Goal: Find specific page/section: Find specific page/section

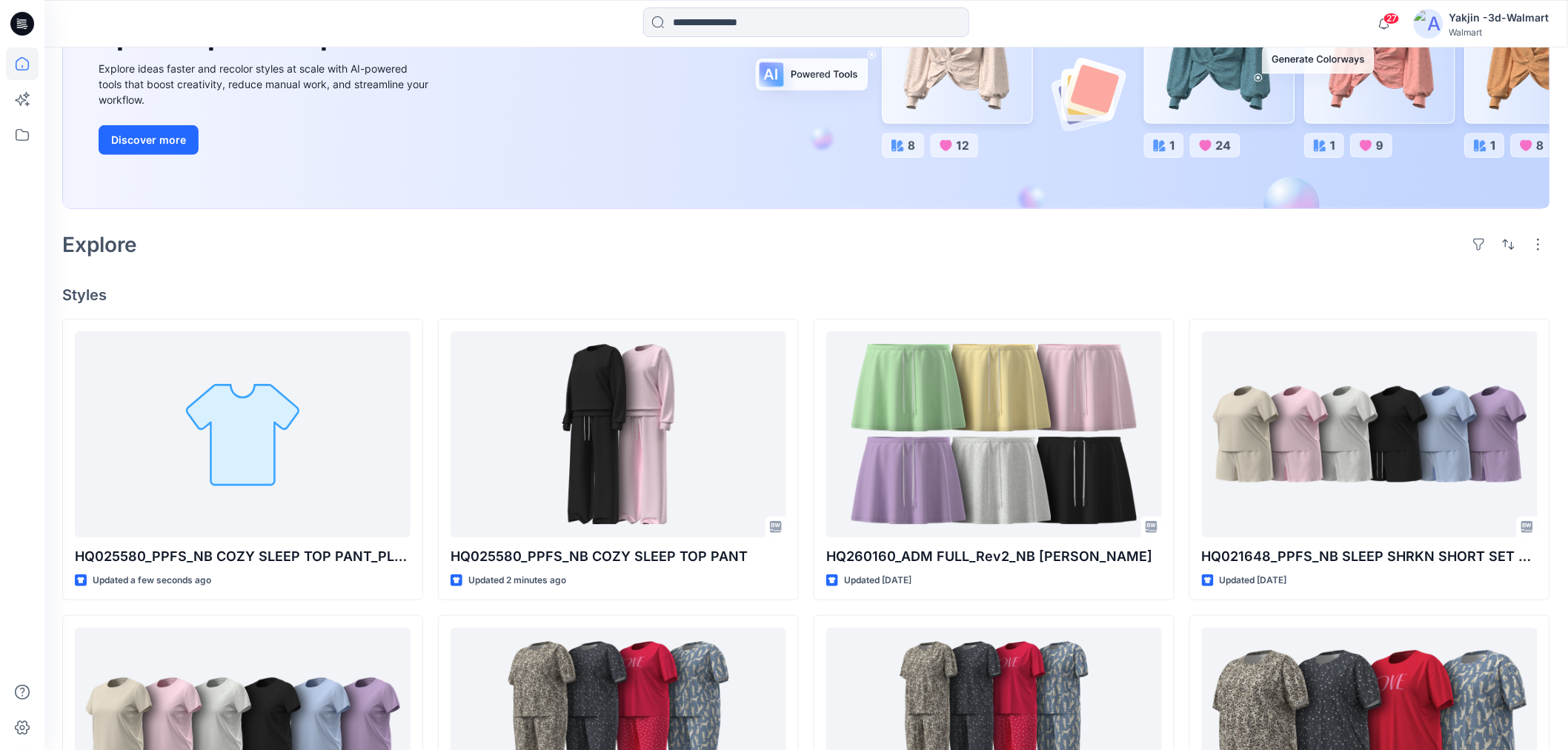
scroll to position [246, 0]
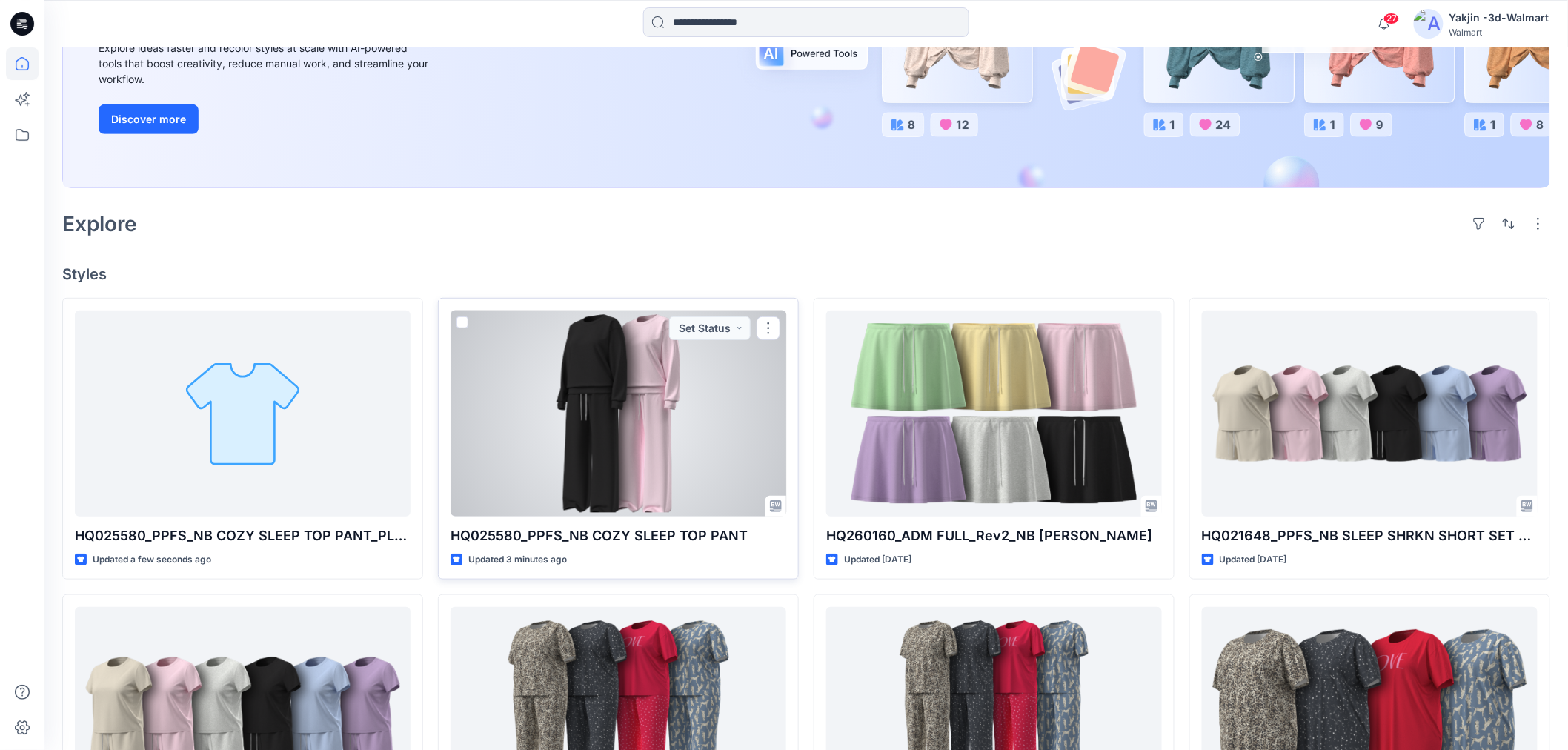
click at [664, 420] on div at bounding box center [619, 413] width 336 height 206
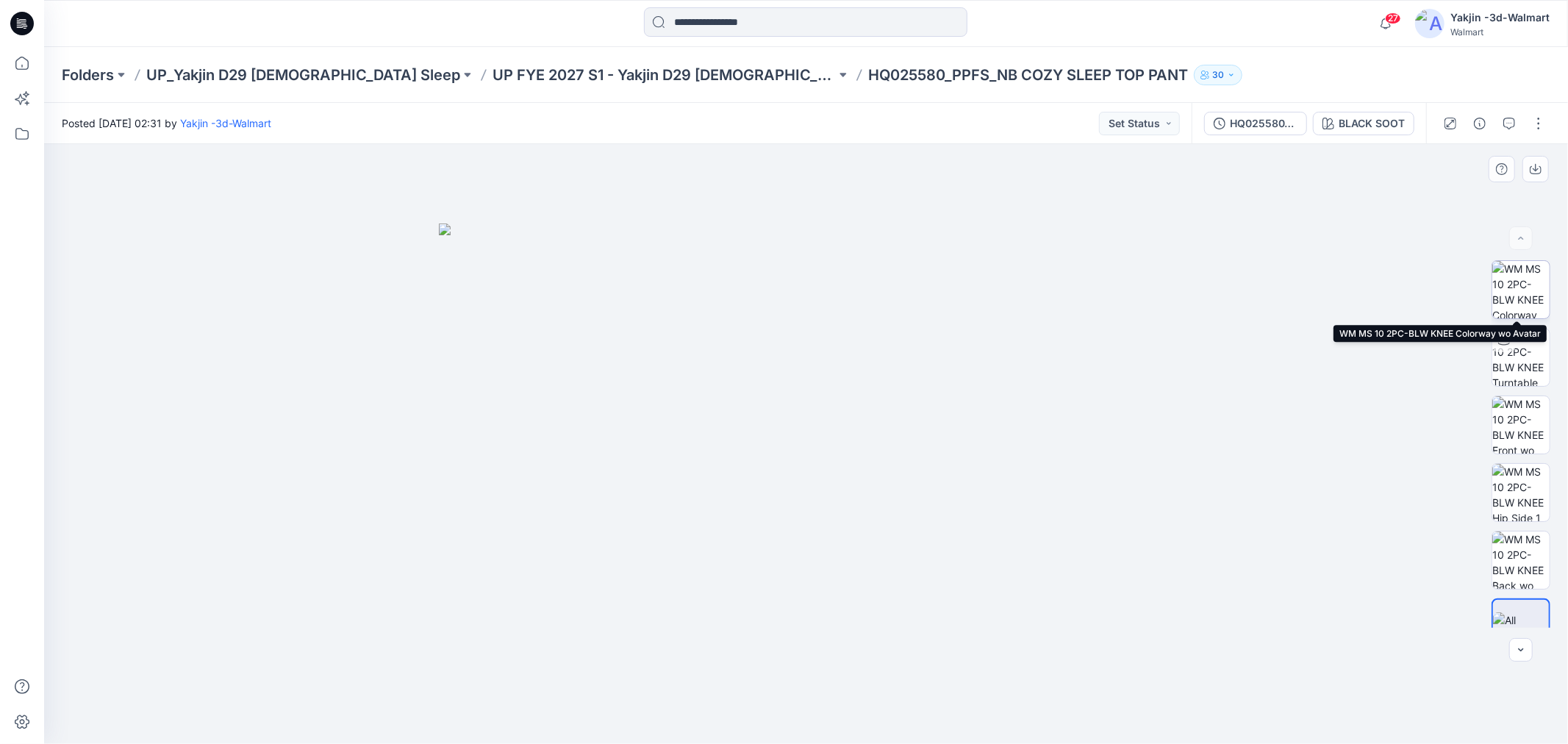
scroll to position [30, 0]
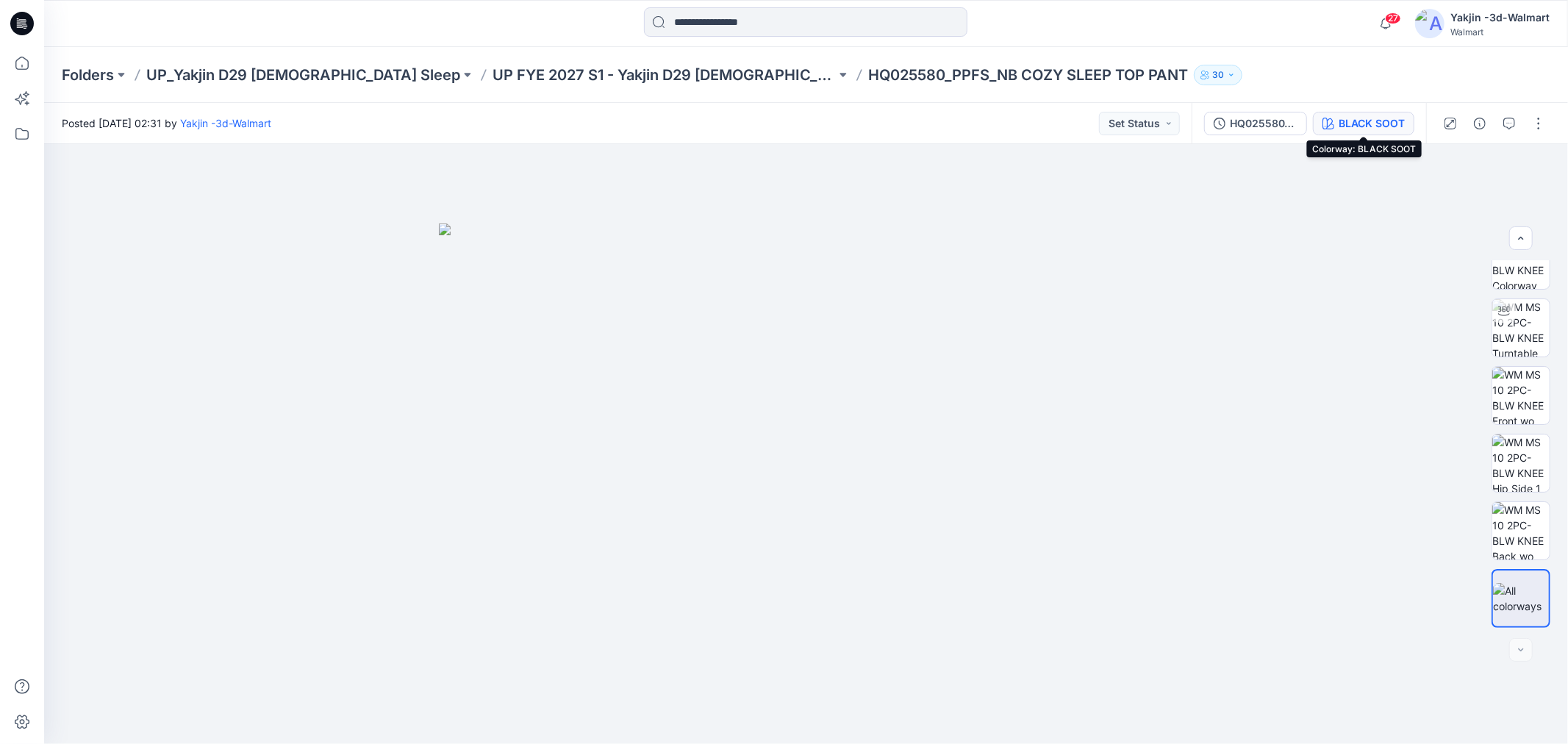
click at [1366, 123] on div "BLACK SOOT" at bounding box center [1372, 123] width 67 height 16
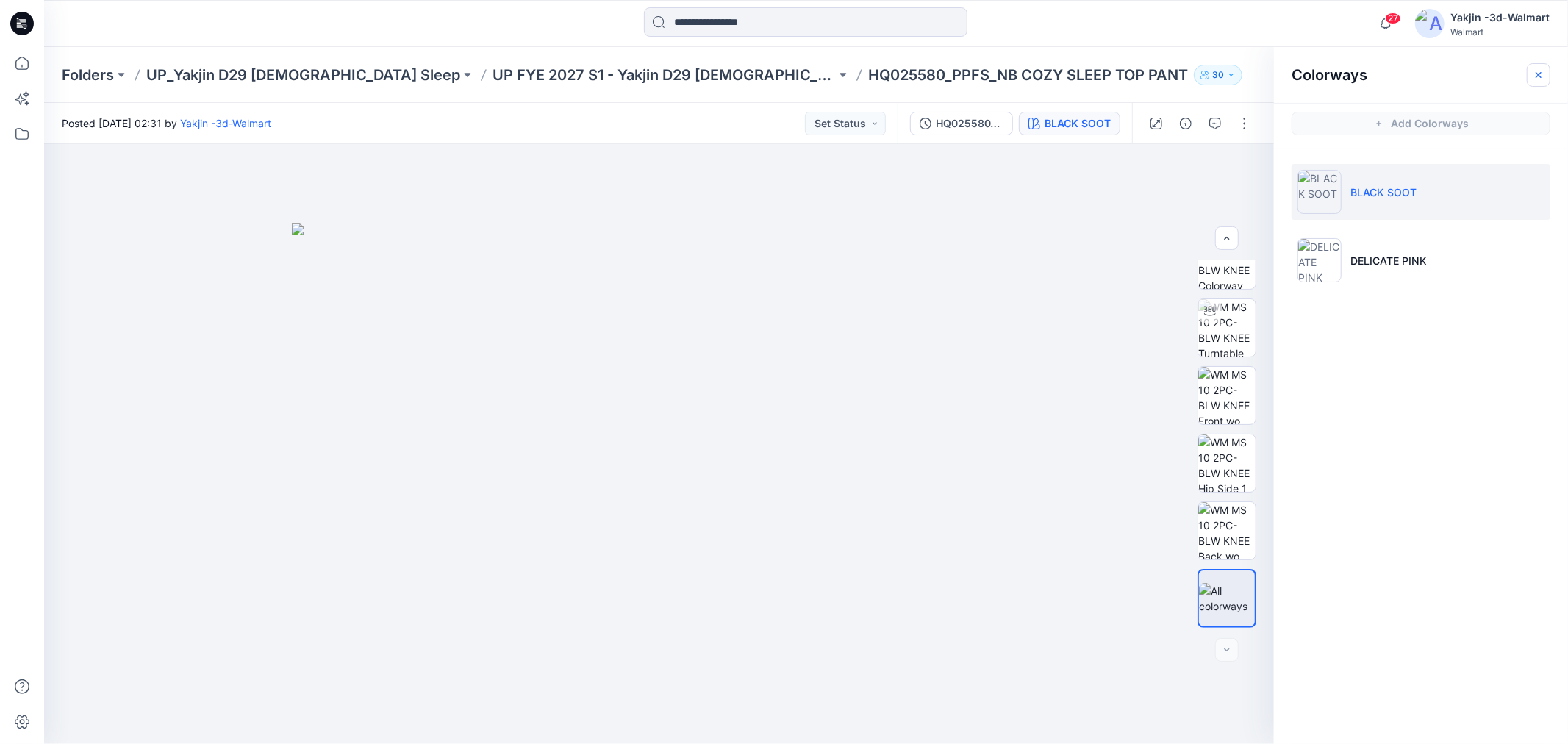
click at [1549, 74] on button "button" at bounding box center [1538, 75] width 23 height 23
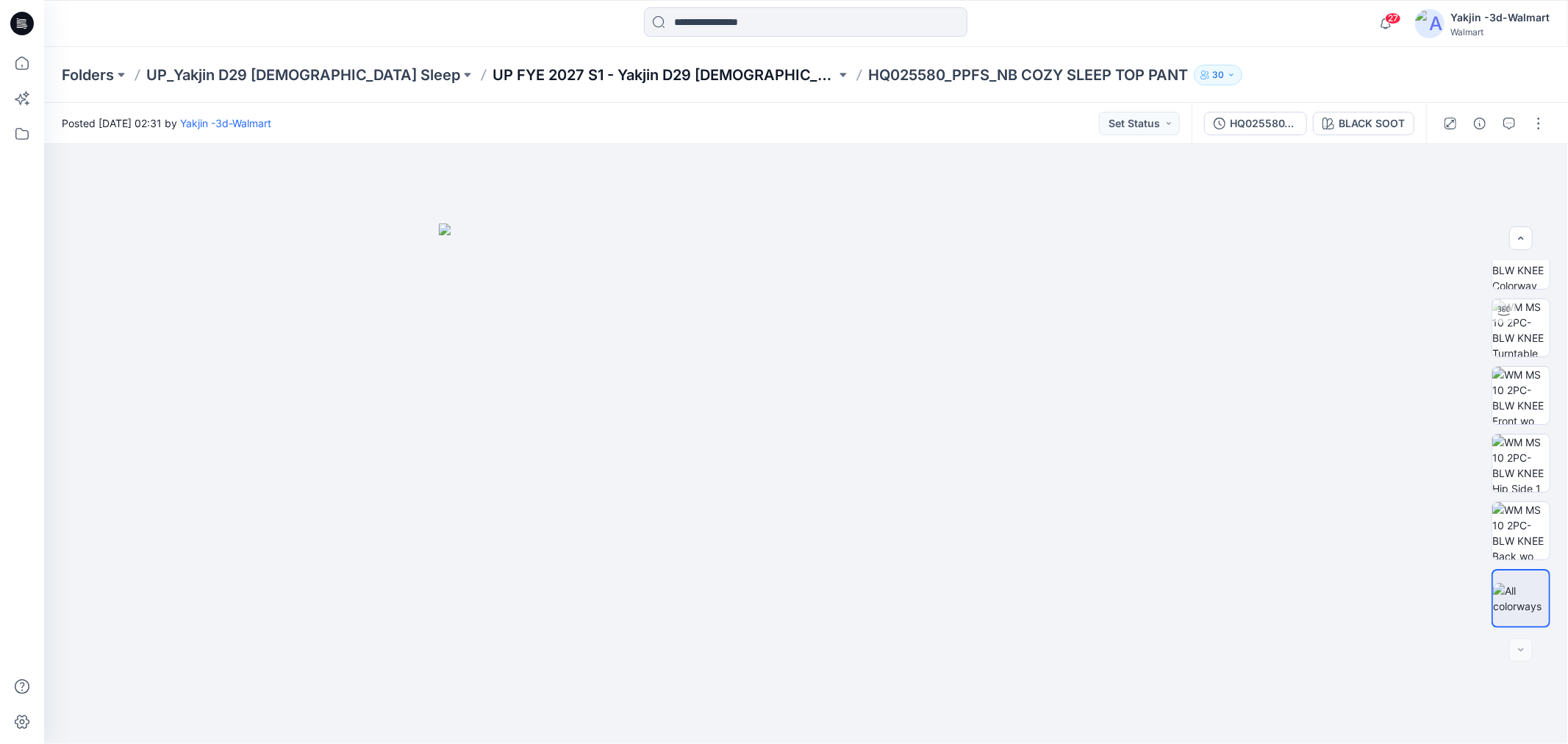
click at [620, 67] on p "UP FYE 2027 S1 - Yakjin D29 [DEMOGRAPHIC_DATA] Sleepwear" at bounding box center [665, 75] width 343 height 21
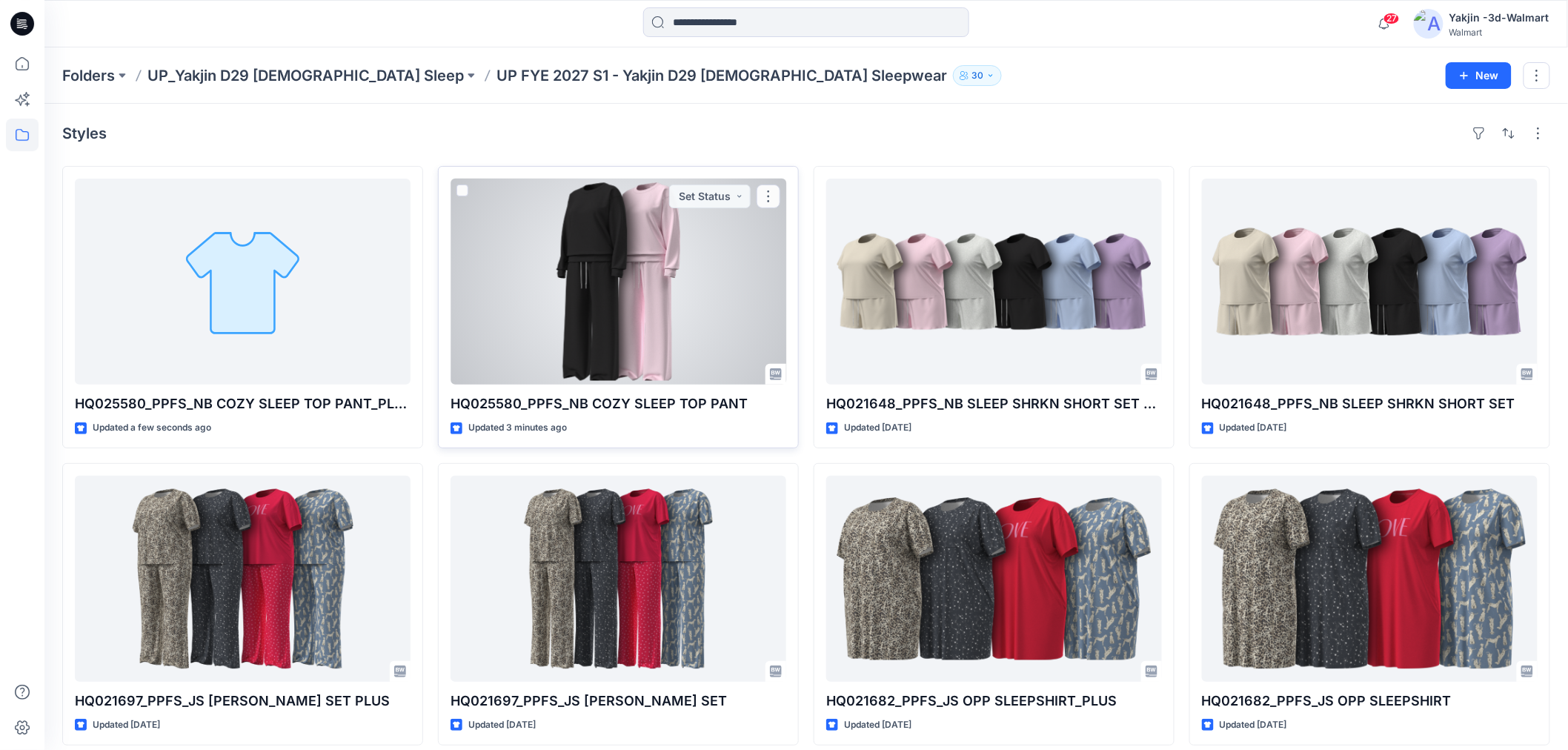
click at [664, 201] on div at bounding box center [619, 281] width 336 height 206
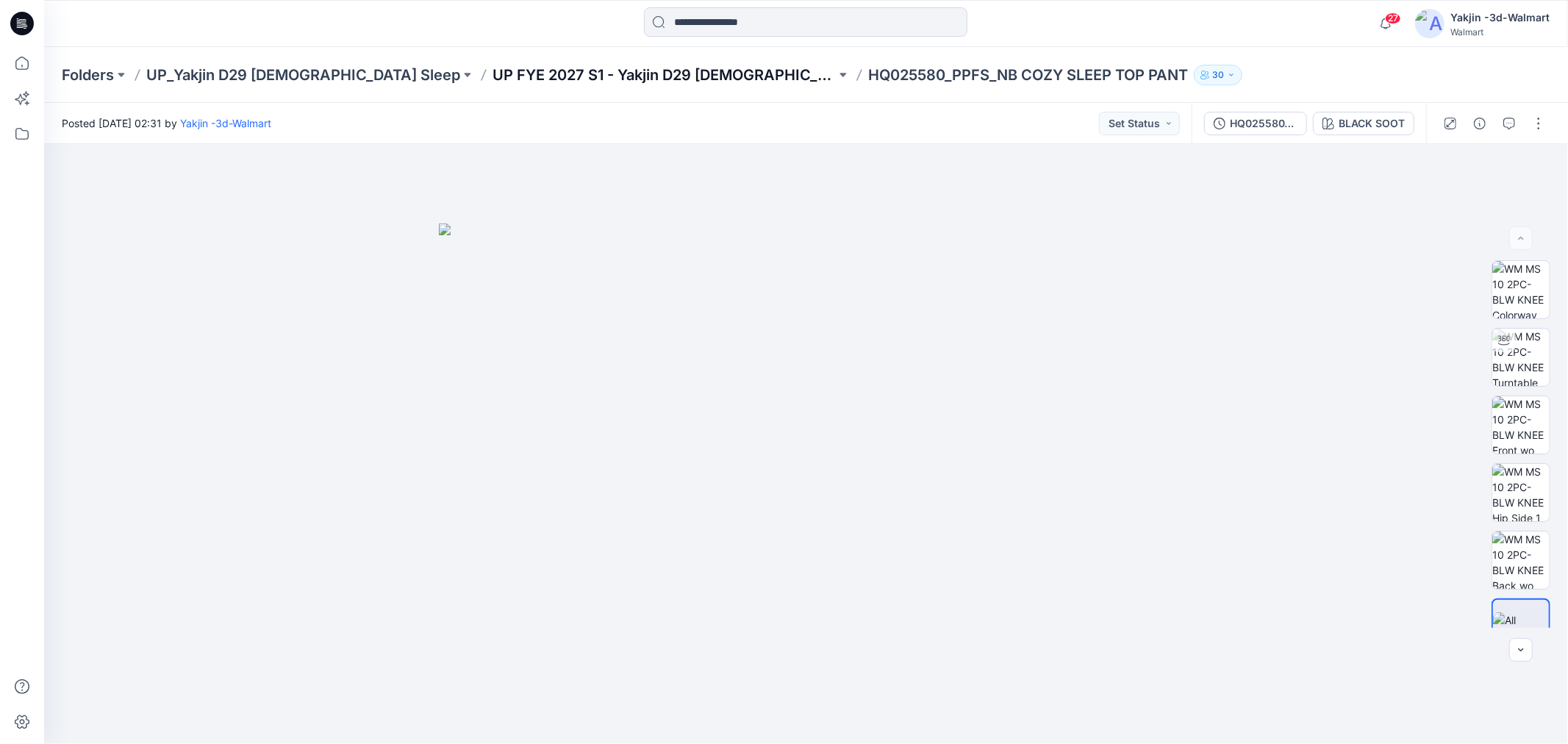
click at [505, 77] on p "UP FYE 2027 S1 - Yakjin D29 [DEMOGRAPHIC_DATA] Sleepwear" at bounding box center [665, 75] width 343 height 21
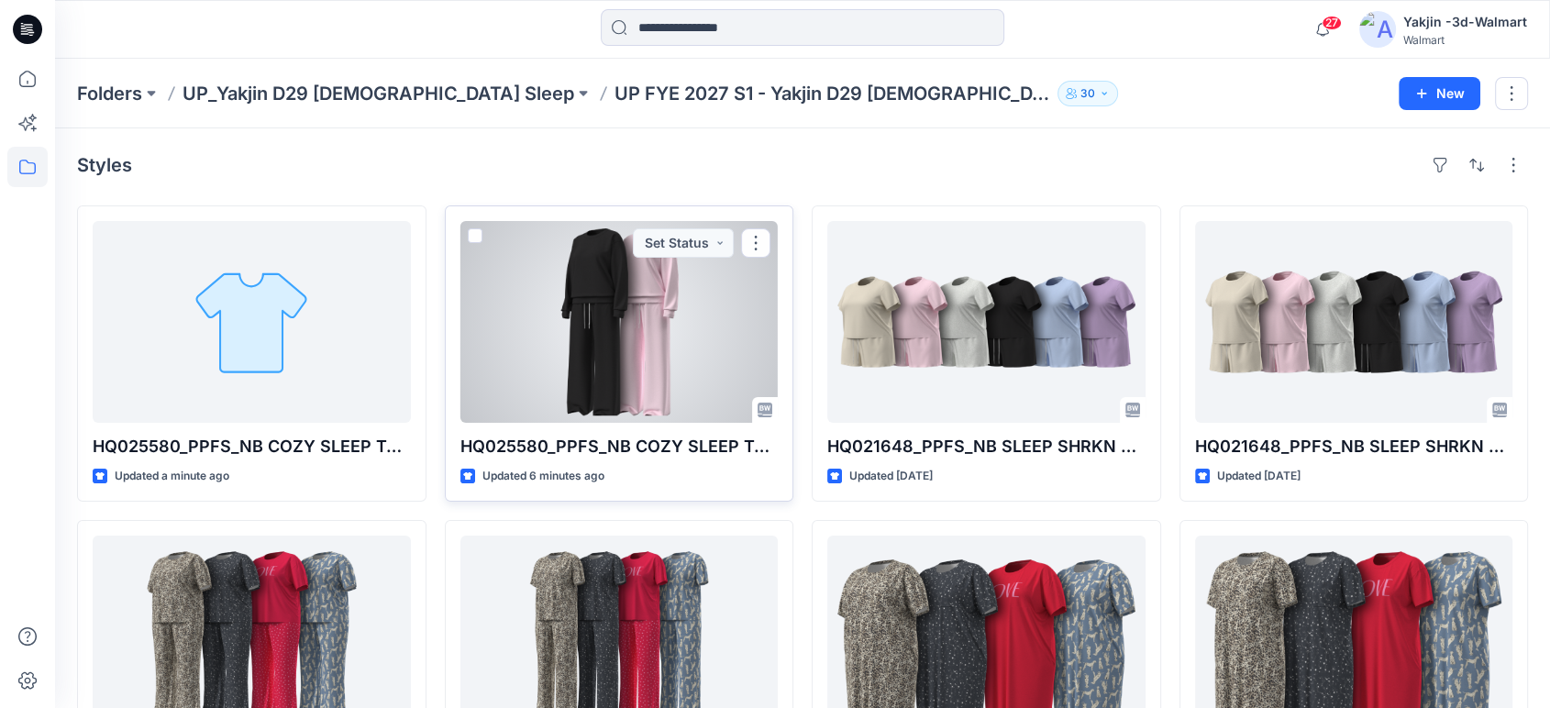
click at [698, 327] on div at bounding box center [619, 322] width 318 height 202
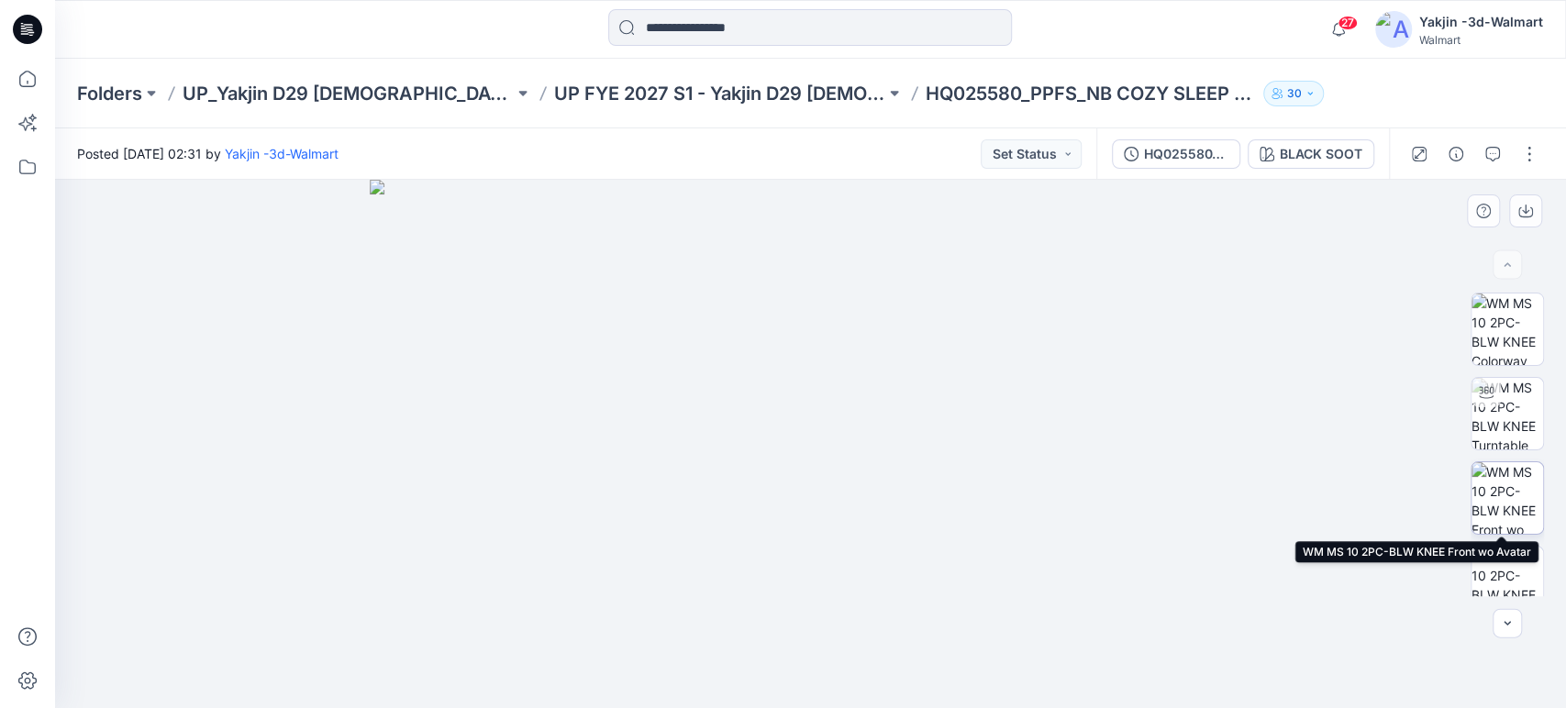
click at [1511, 468] on img at bounding box center [1507, 498] width 72 height 72
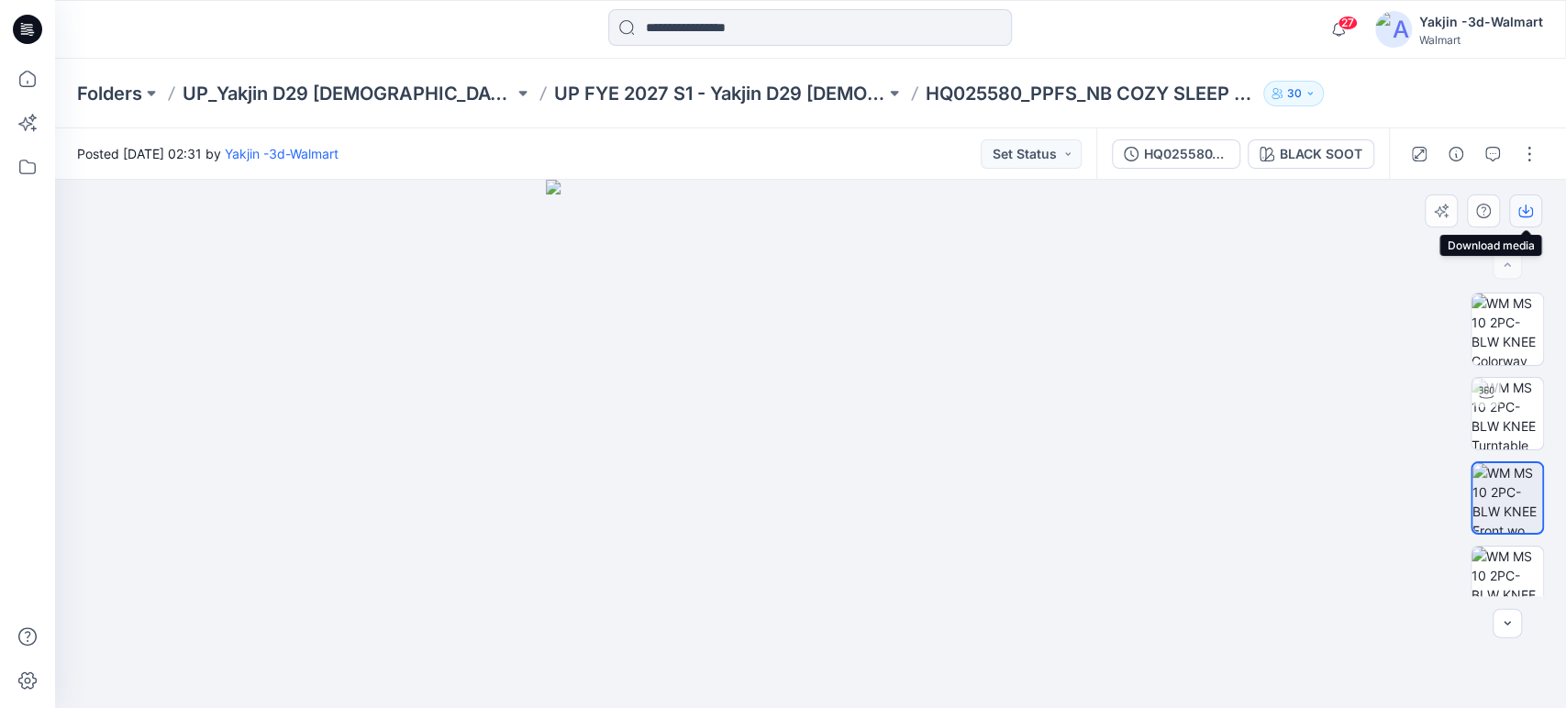
click at [1529, 209] on icon "button" at bounding box center [1525, 211] width 15 height 15
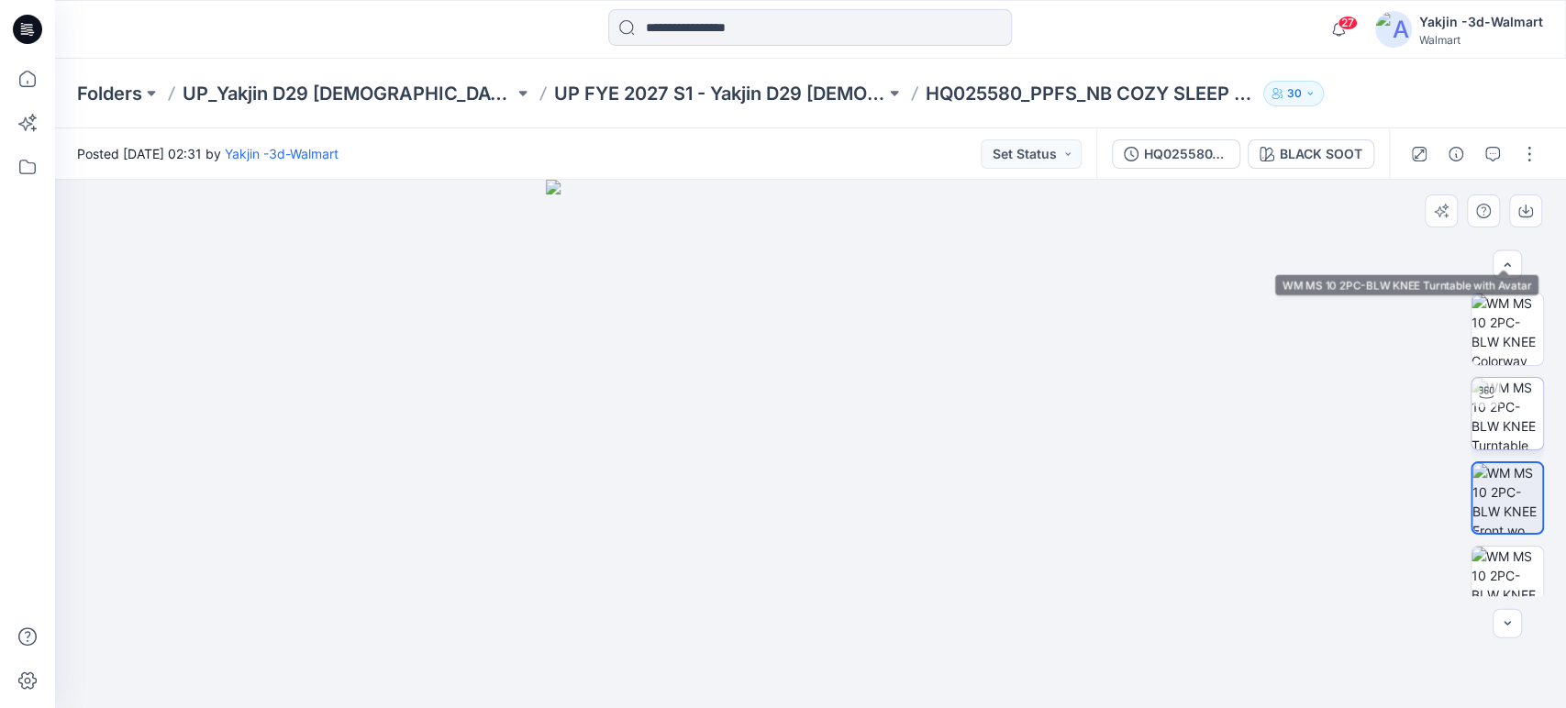
scroll to position [191, 0]
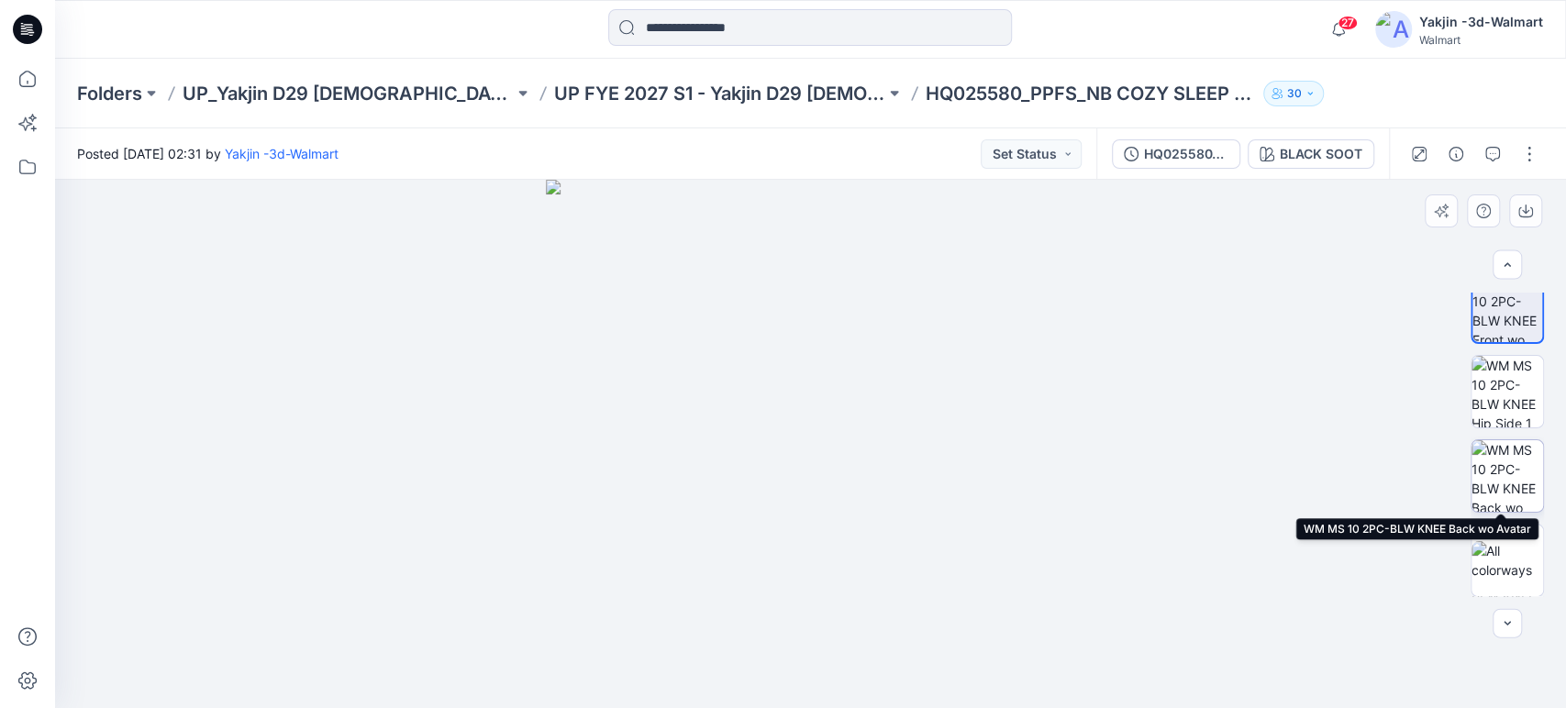
drag, startPoint x: 1499, startPoint y: 481, endPoint x: 1499, endPoint y: 455, distance: 25.7
click at [1499, 480] on img at bounding box center [1507, 476] width 72 height 72
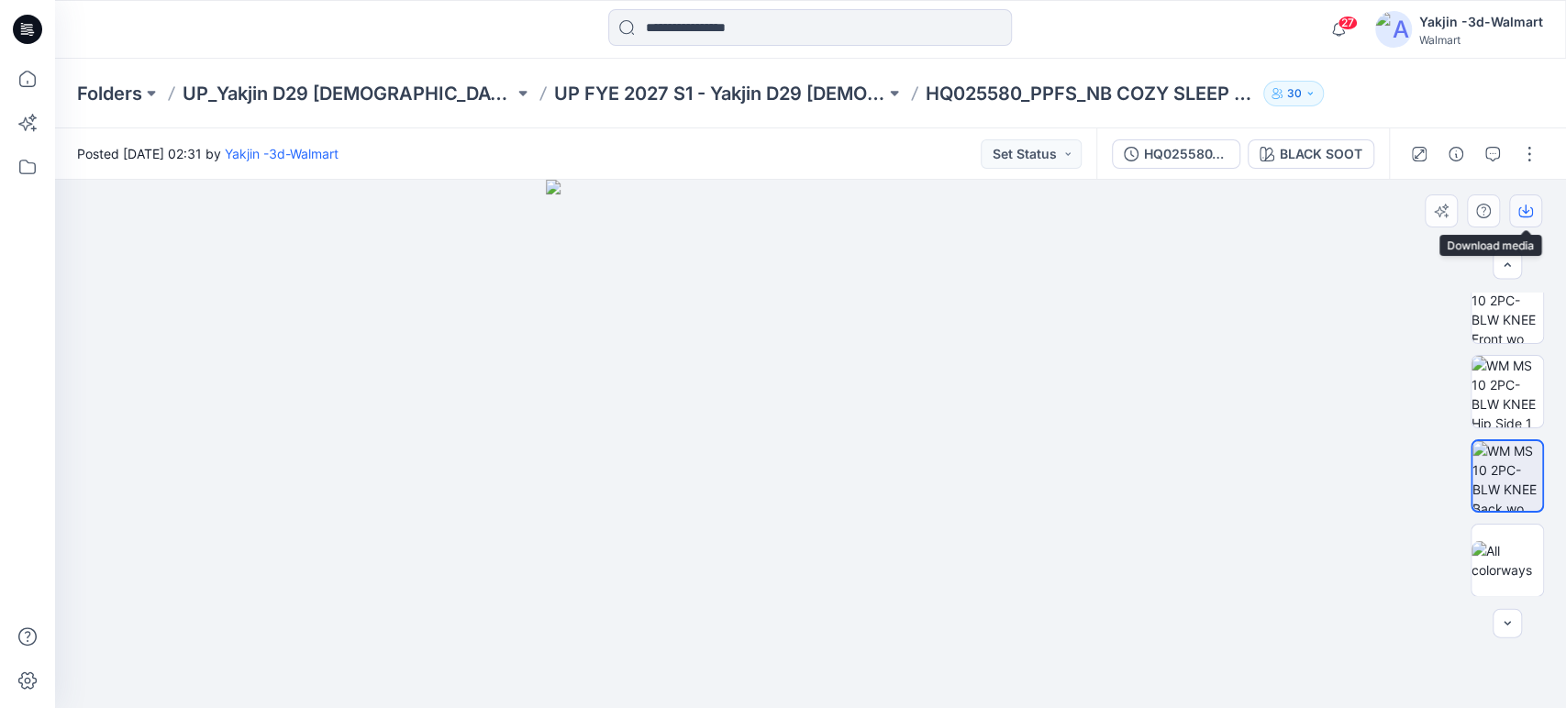
click at [1528, 219] on button "button" at bounding box center [1525, 210] width 33 height 33
click at [1302, 150] on div "BLACK SOOT" at bounding box center [1321, 154] width 83 height 20
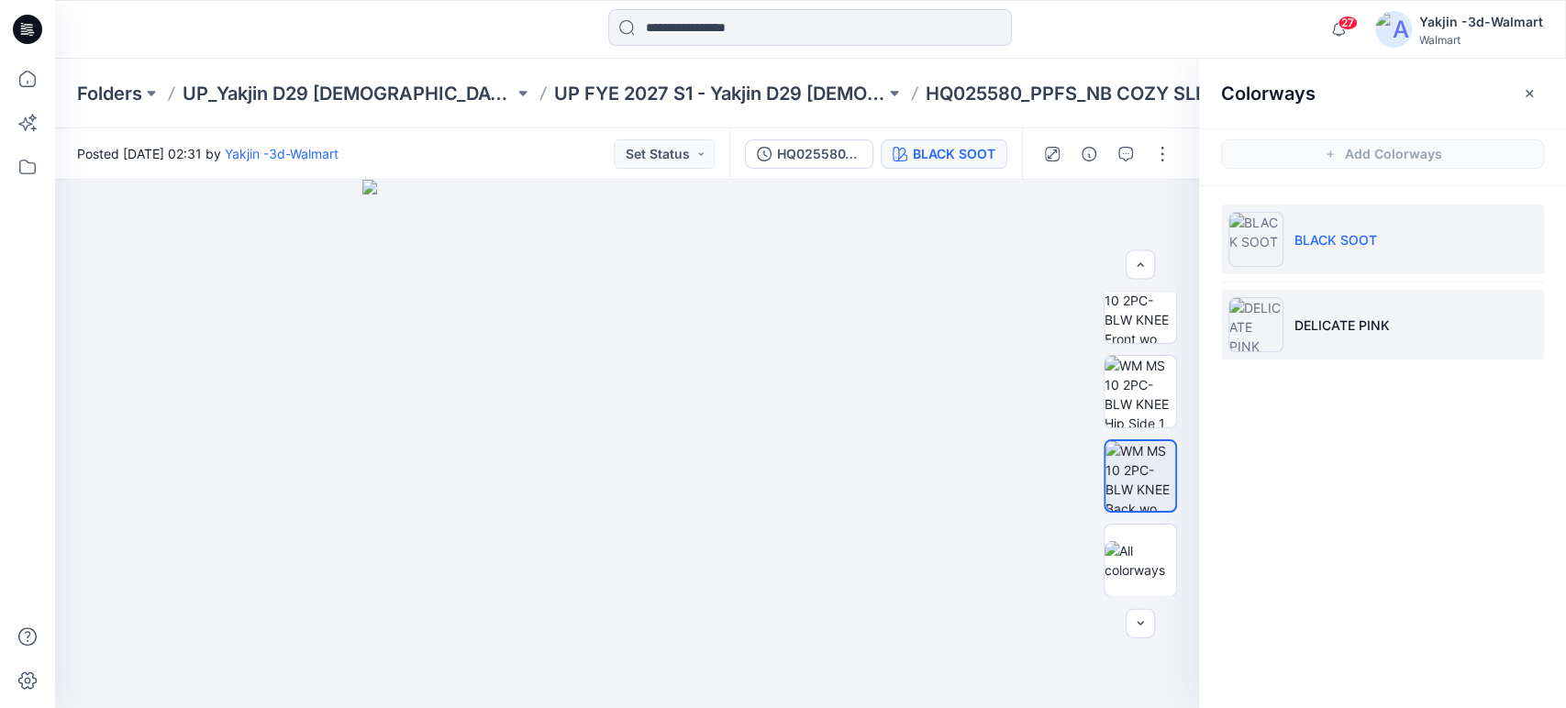
click at [1300, 326] on p "DELICATE PINK" at bounding box center [1341, 325] width 95 height 19
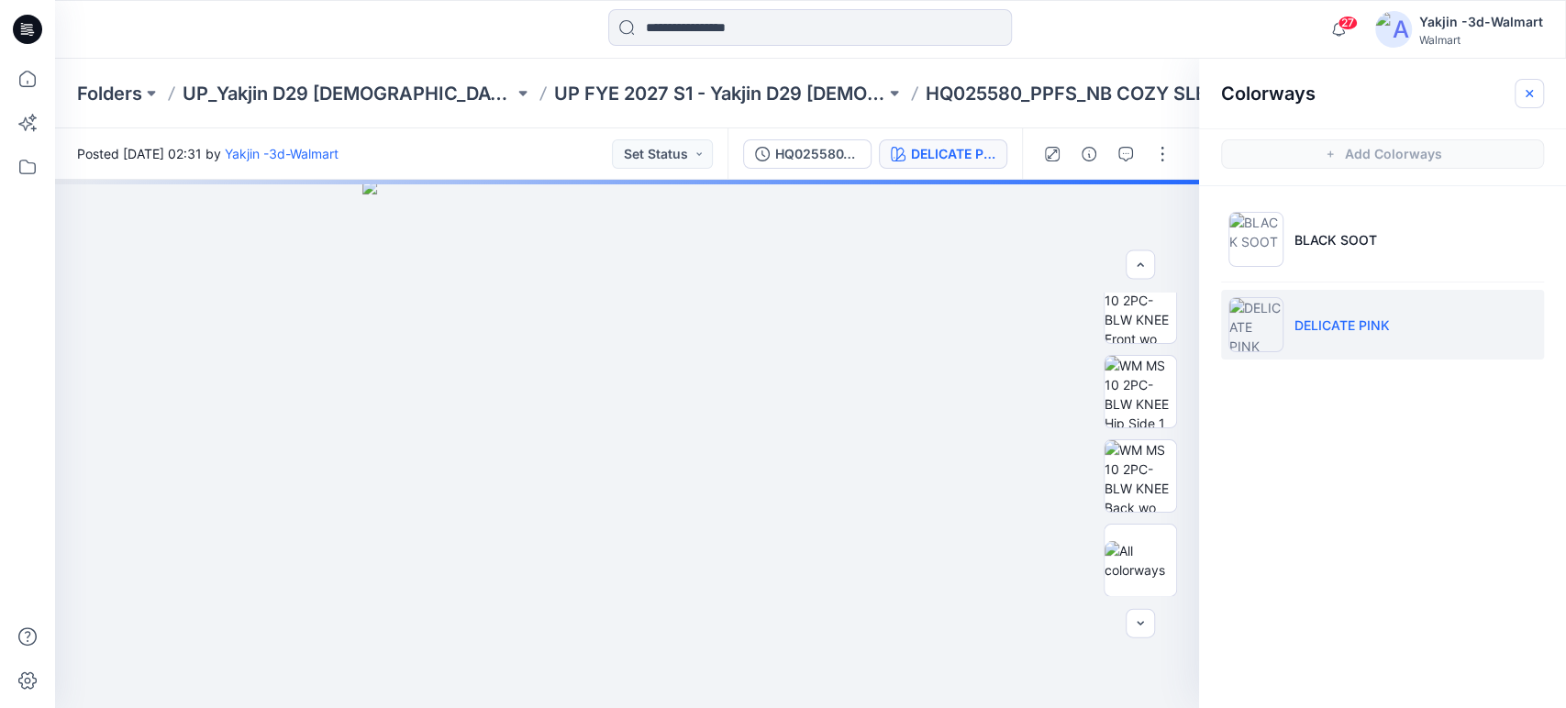
click at [1529, 97] on icon "button" at bounding box center [1529, 93] width 15 height 15
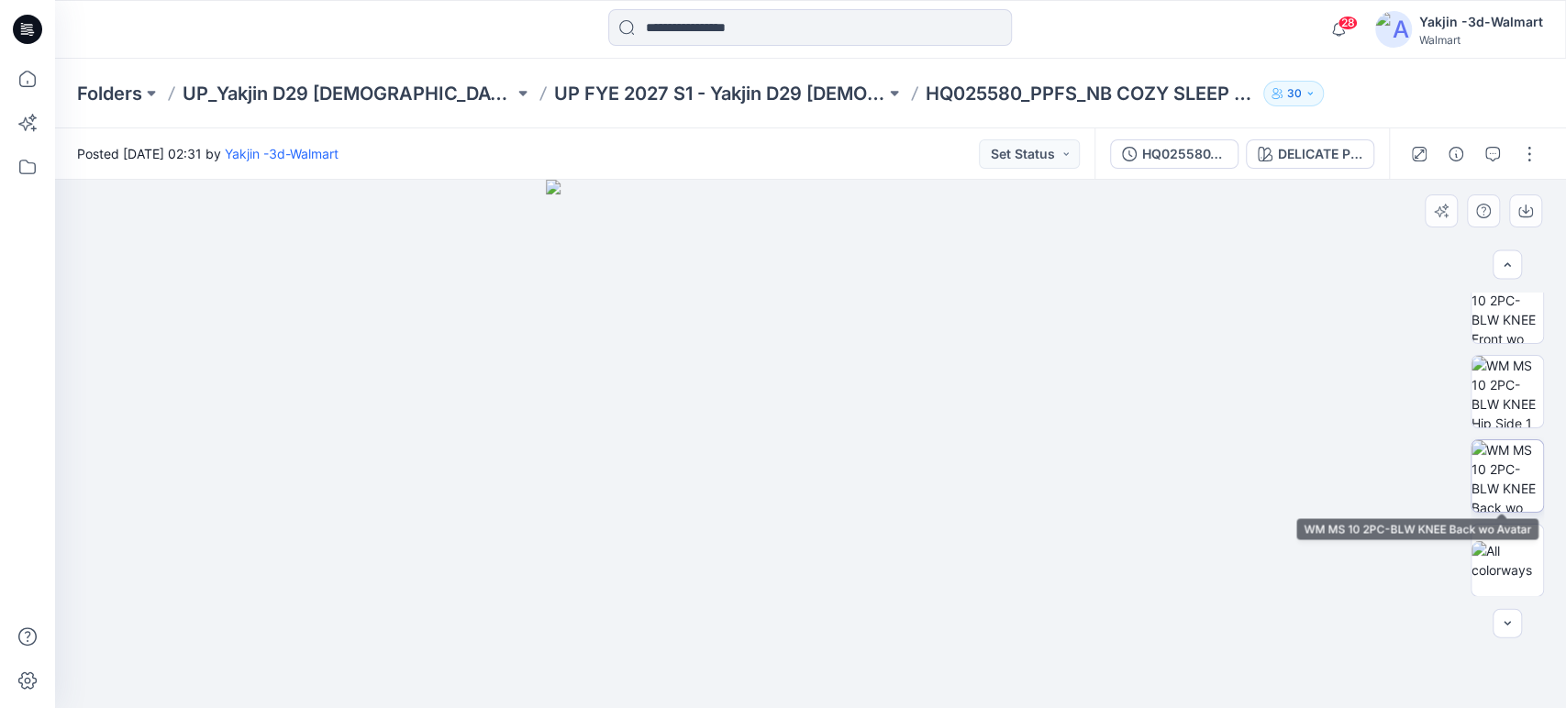
click at [1502, 445] on img at bounding box center [1507, 476] width 72 height 72
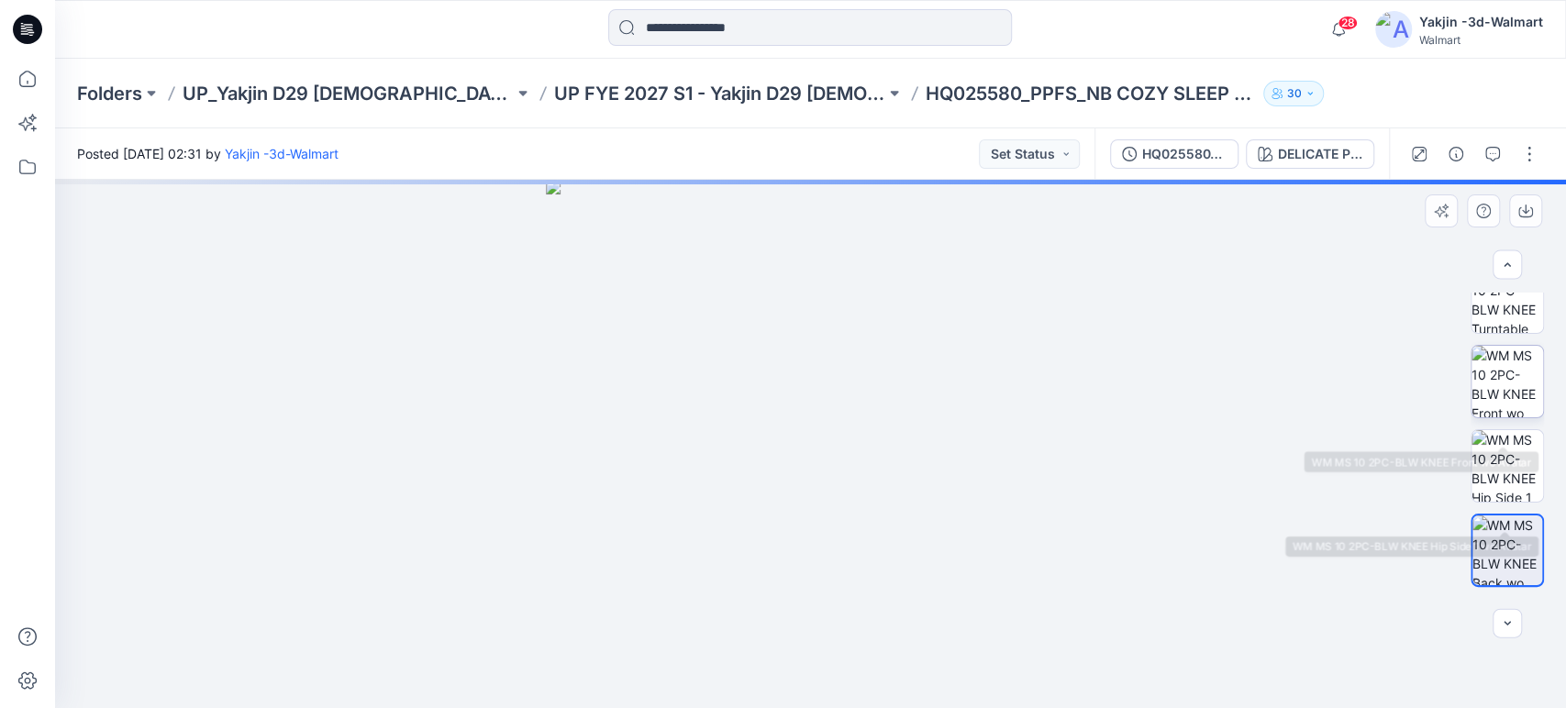
scroll to position [89, 0]
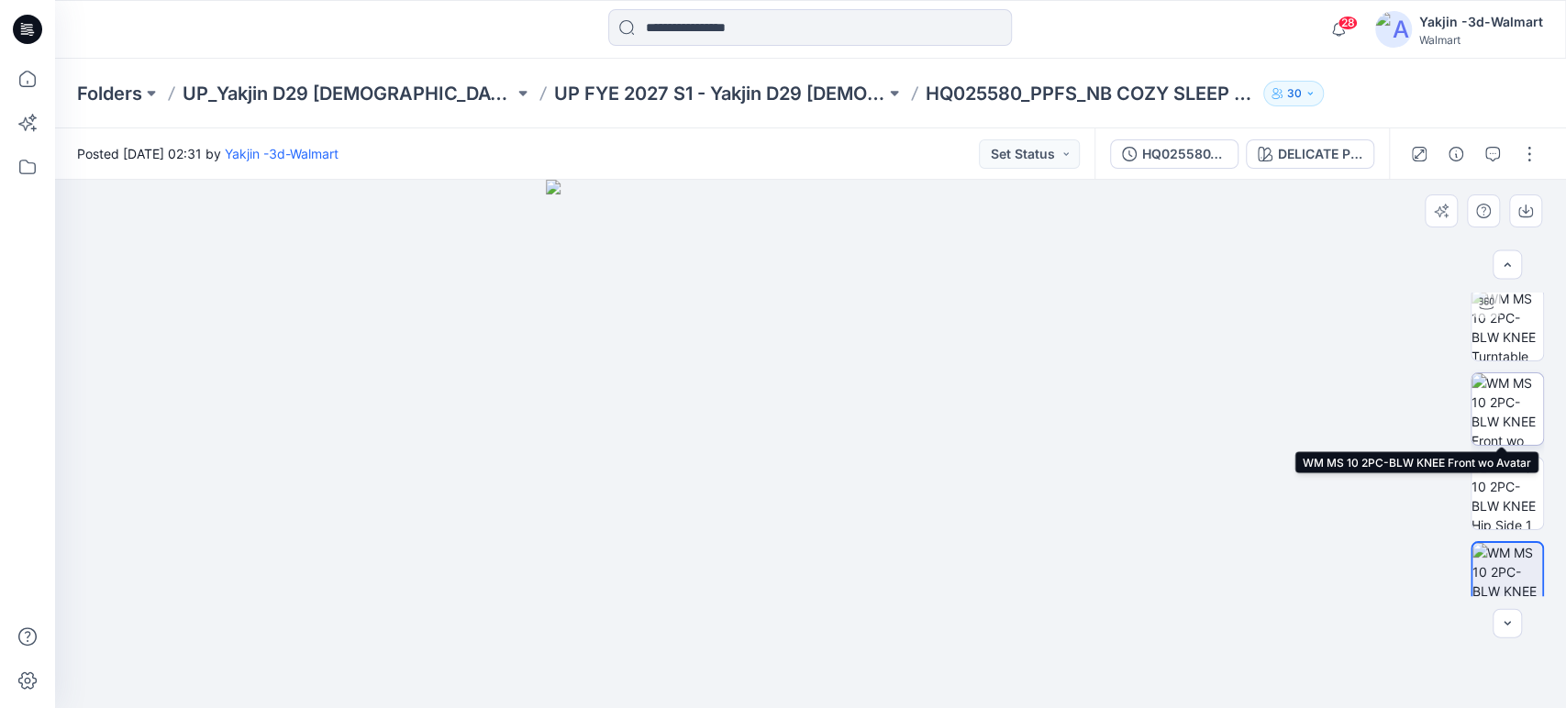
click at [1507, 407] on img at bounding box center [1507, 409] width 72 height 72
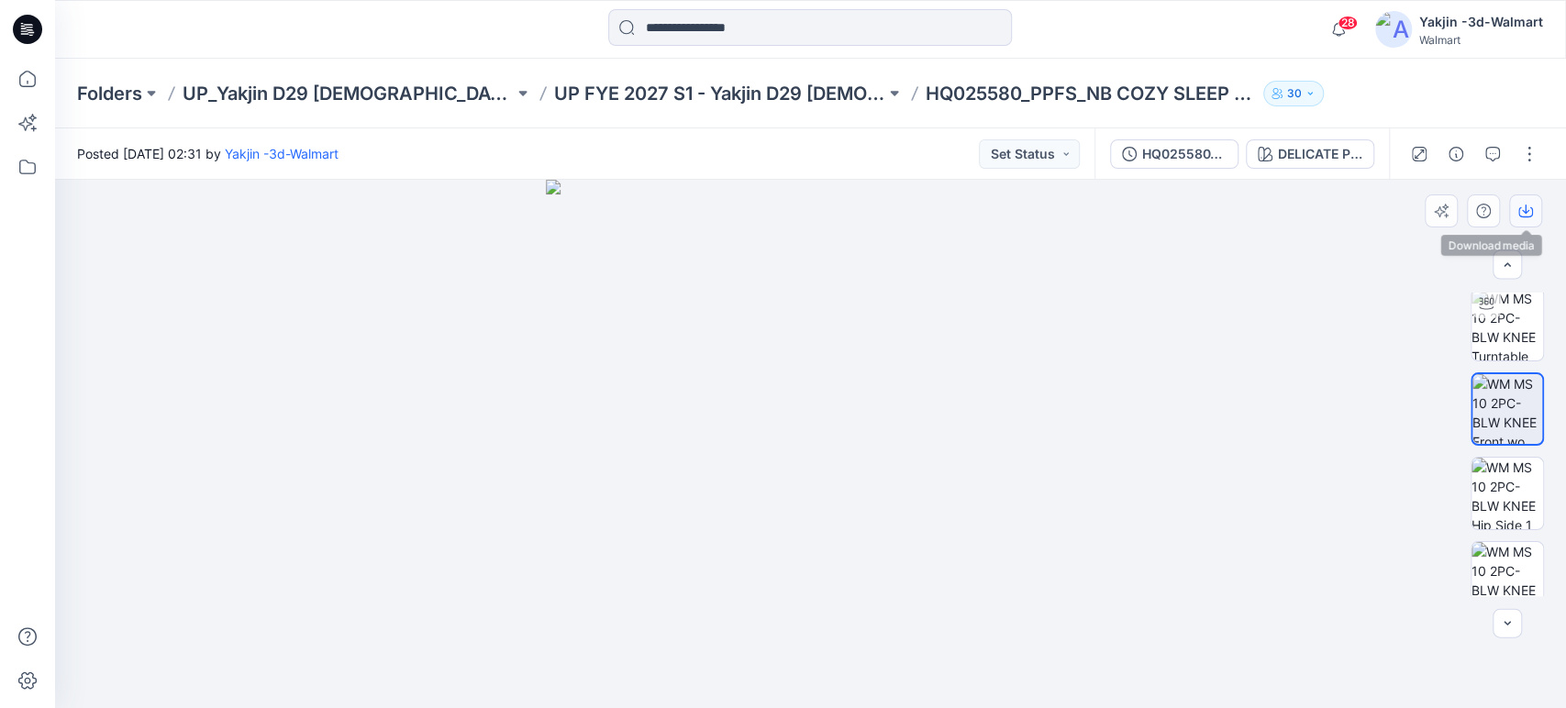
click at [1521, 208] on icon "button" at bounding box center [1525, 211] width 15 height 15
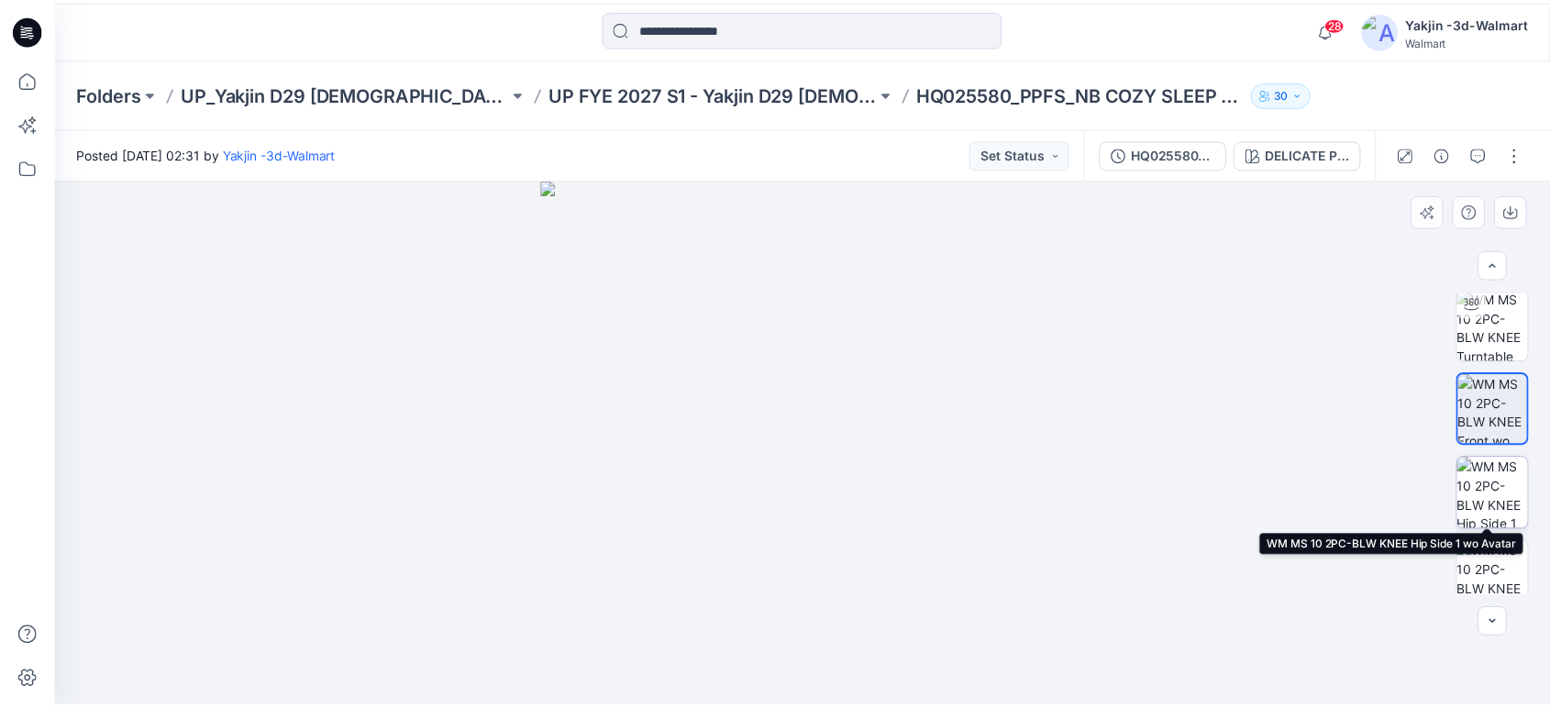
scroll to position [191, 0]
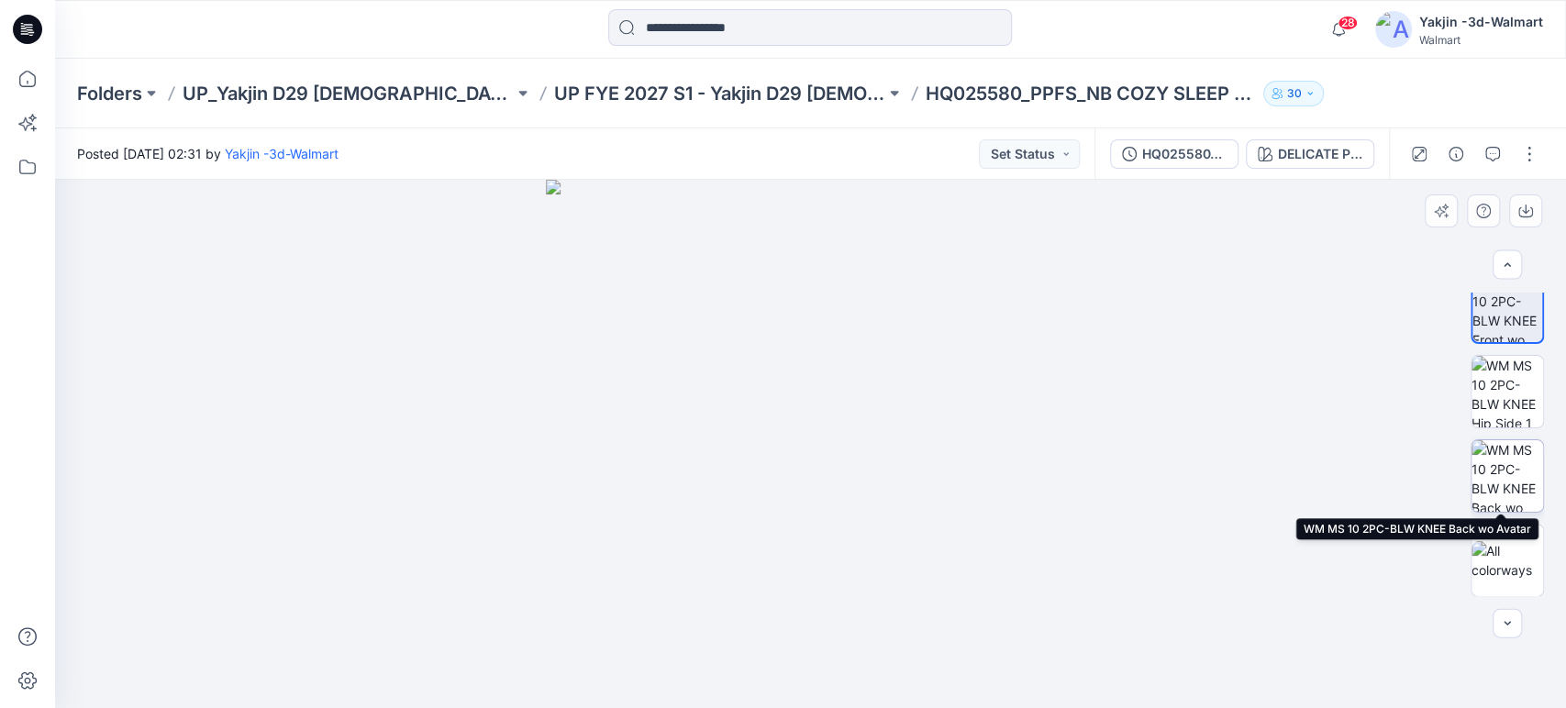
click at [1497, 490] on img at bounding box center [1507, 476] width 72 height 72
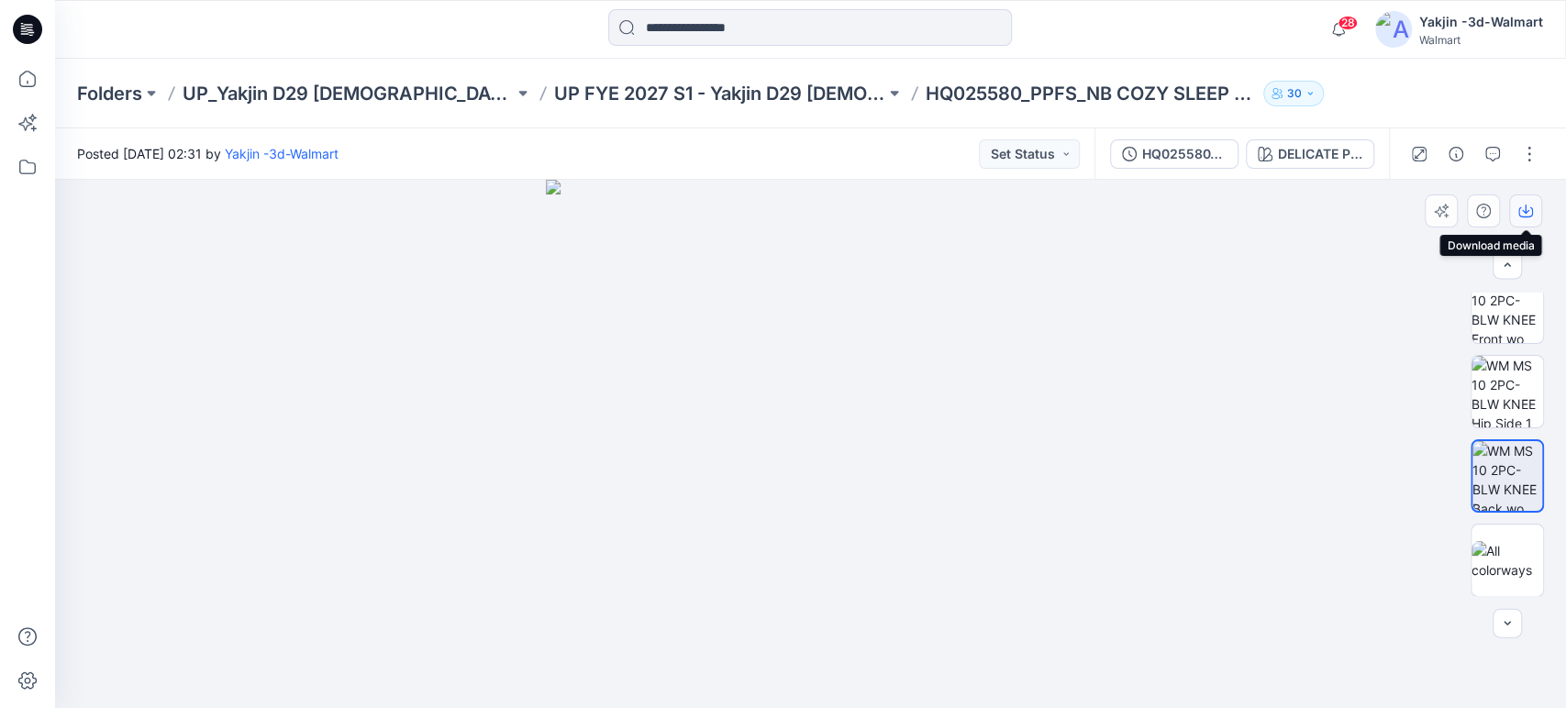
click at [1532, 211] on icon "button" at bounding box center [1525, 212] width 15 height 10
click at [577, 79] on div "Folders UP_Yakjin D29 Ladies Sleep UP FYE 2027 S1 - Yakjin D29 Ladies Sleepwear…" at bounding box center [810, 94] width 1511 height 70
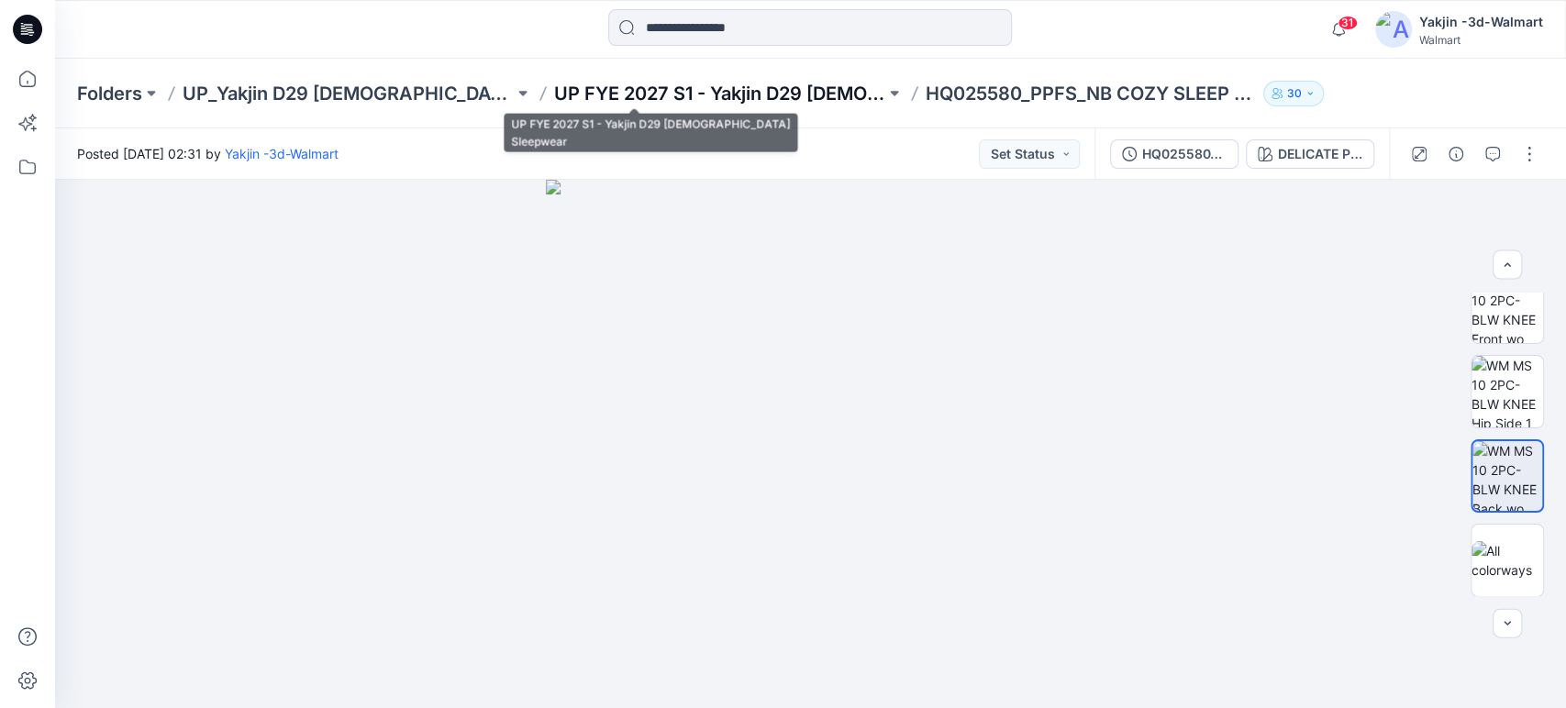
click at [643, 92] on p "UP FYE 2027 S1 - Yakjin D29 Ladies Sleepwear" at bounding box center [719, 94] width 331 height 26
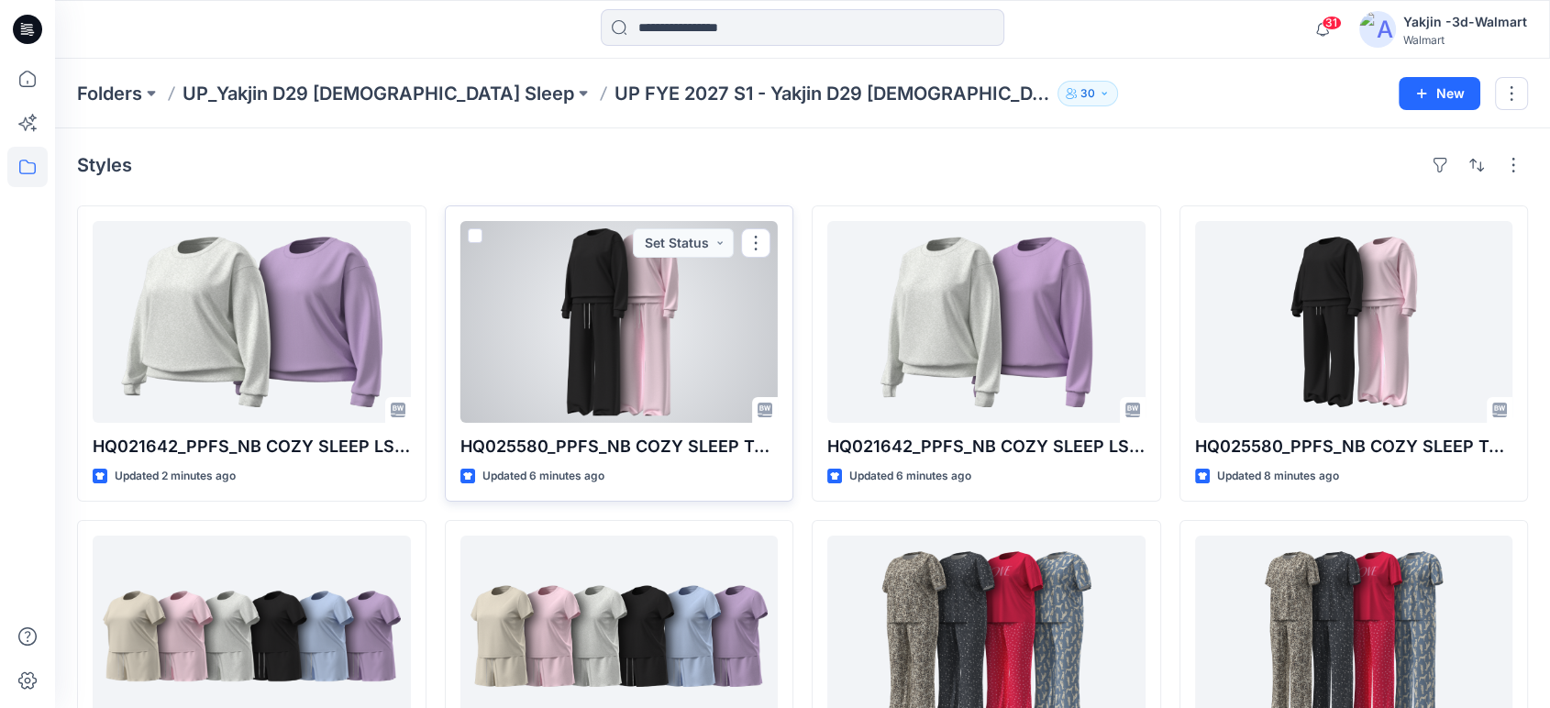
click at [632, 359] on div at bounding box center [619, 322] width 318 height 202
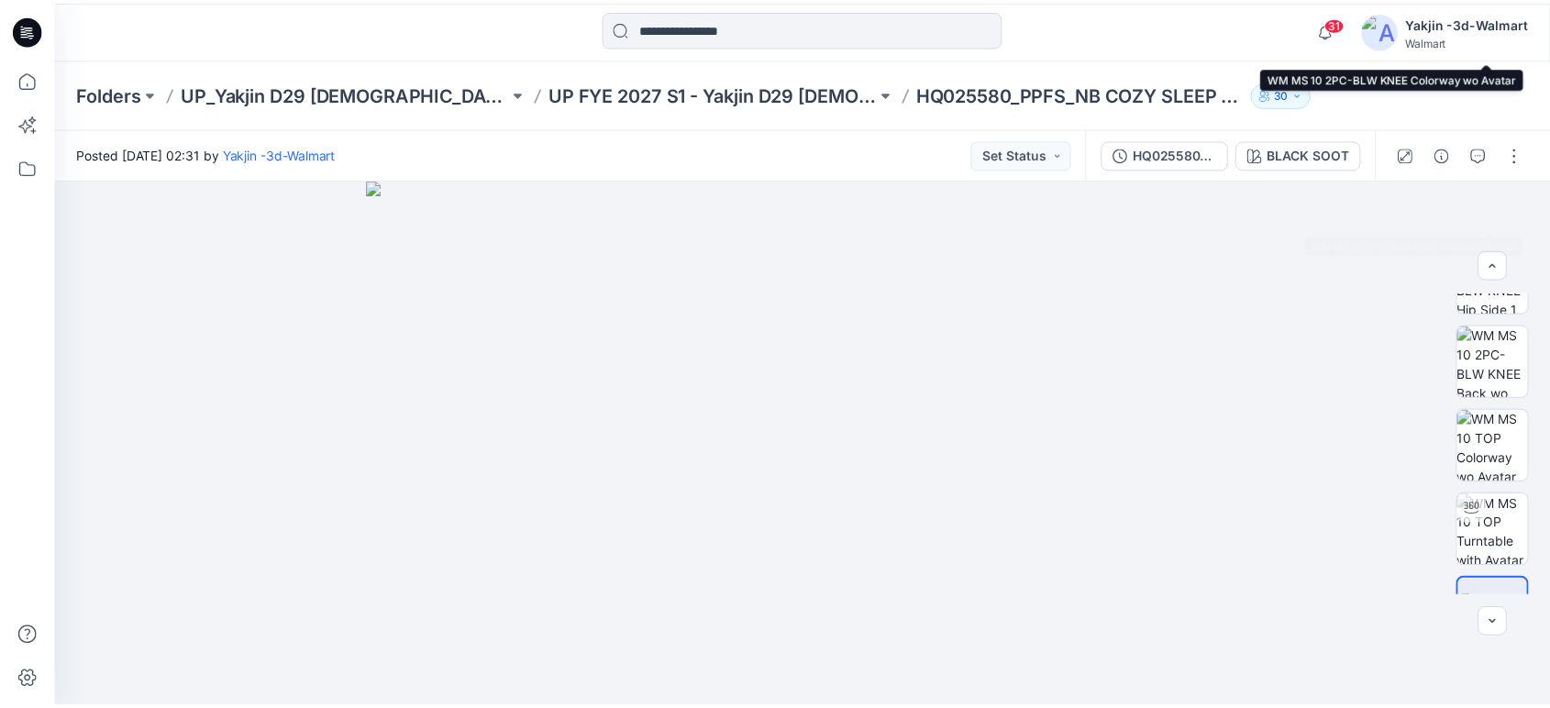
scroll to position [360, 0]
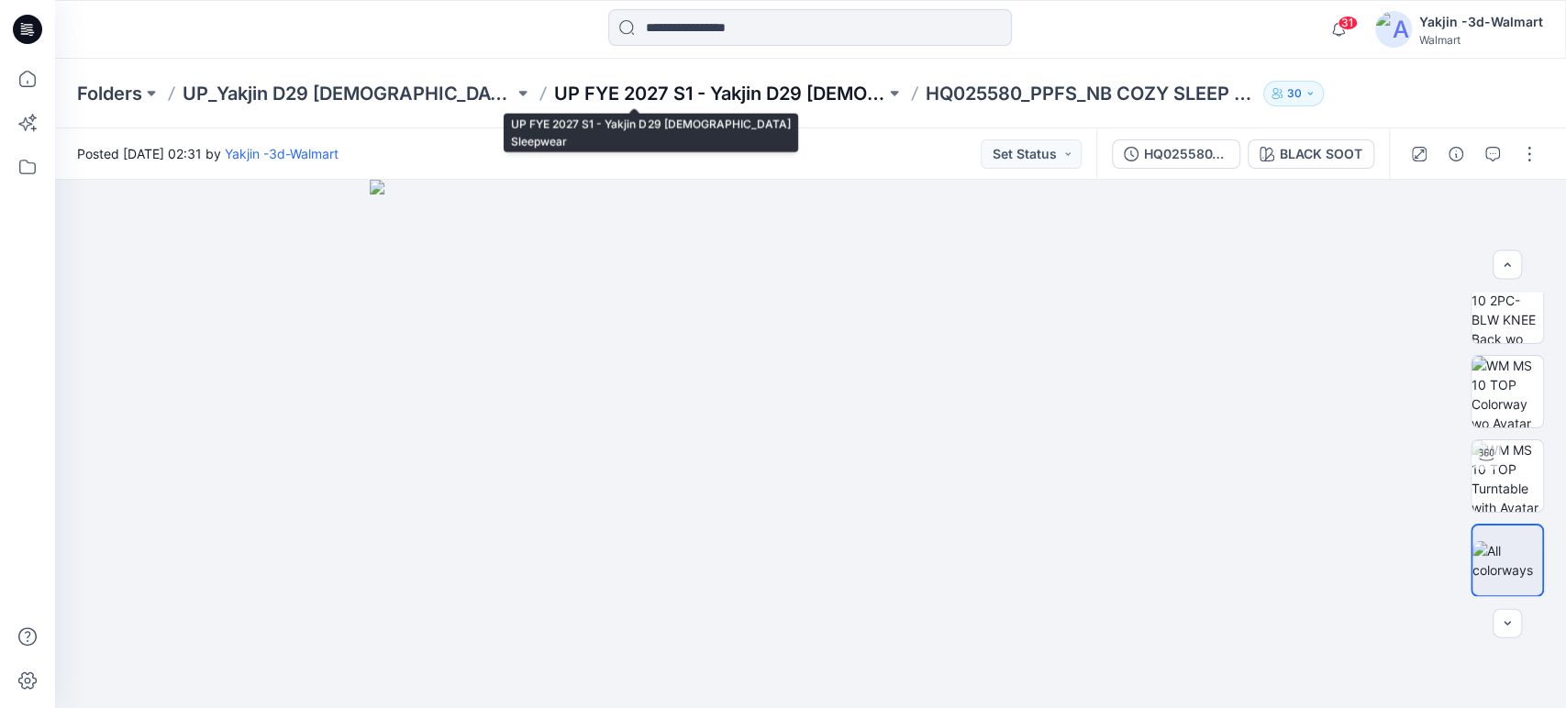
click at [710, 96] on p "UP FYE 2027 S1 - Yakjin D29 Ladies Sleepwear" at bounding box center [719, 94] width 331 height 26
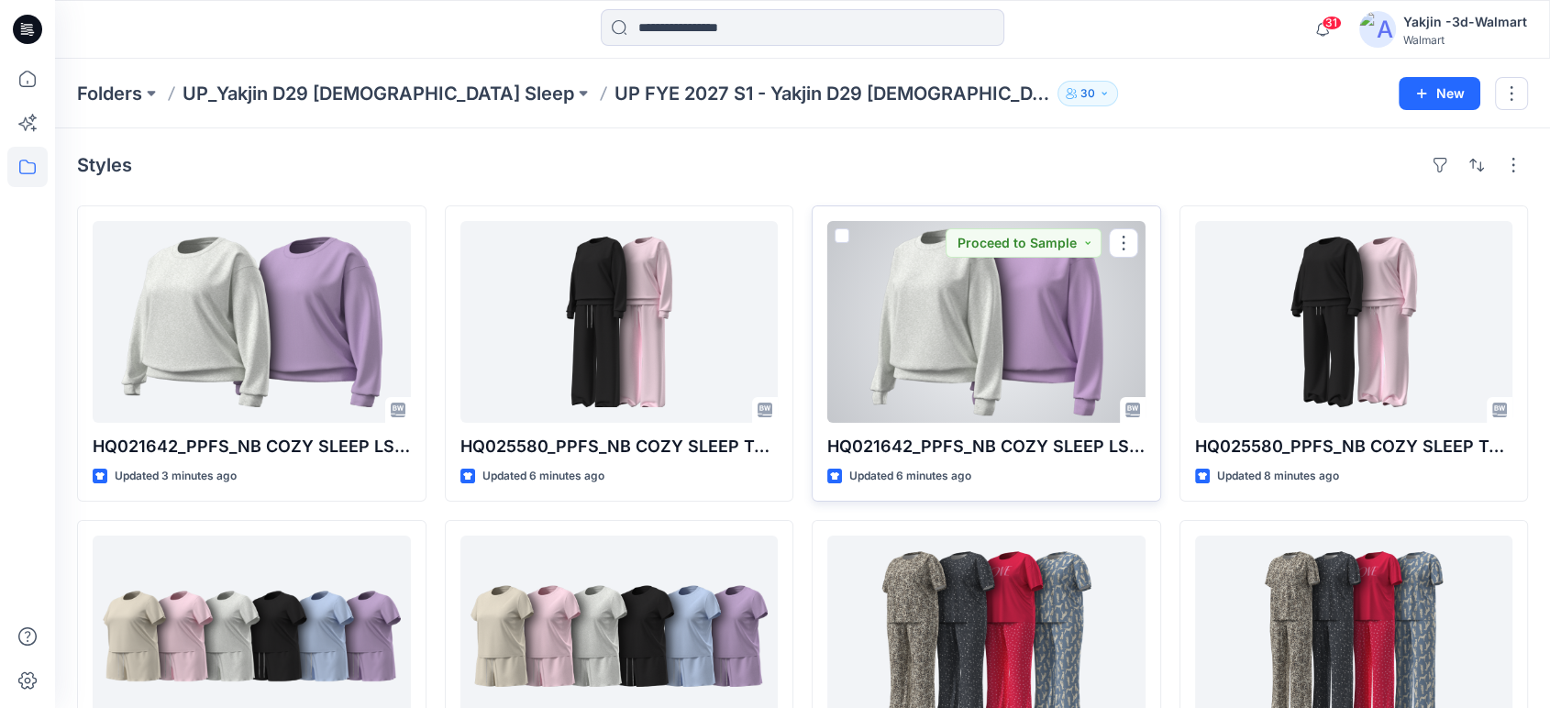
click at [964, 322] on div at bounding box center [986, 322] width 318 height 202
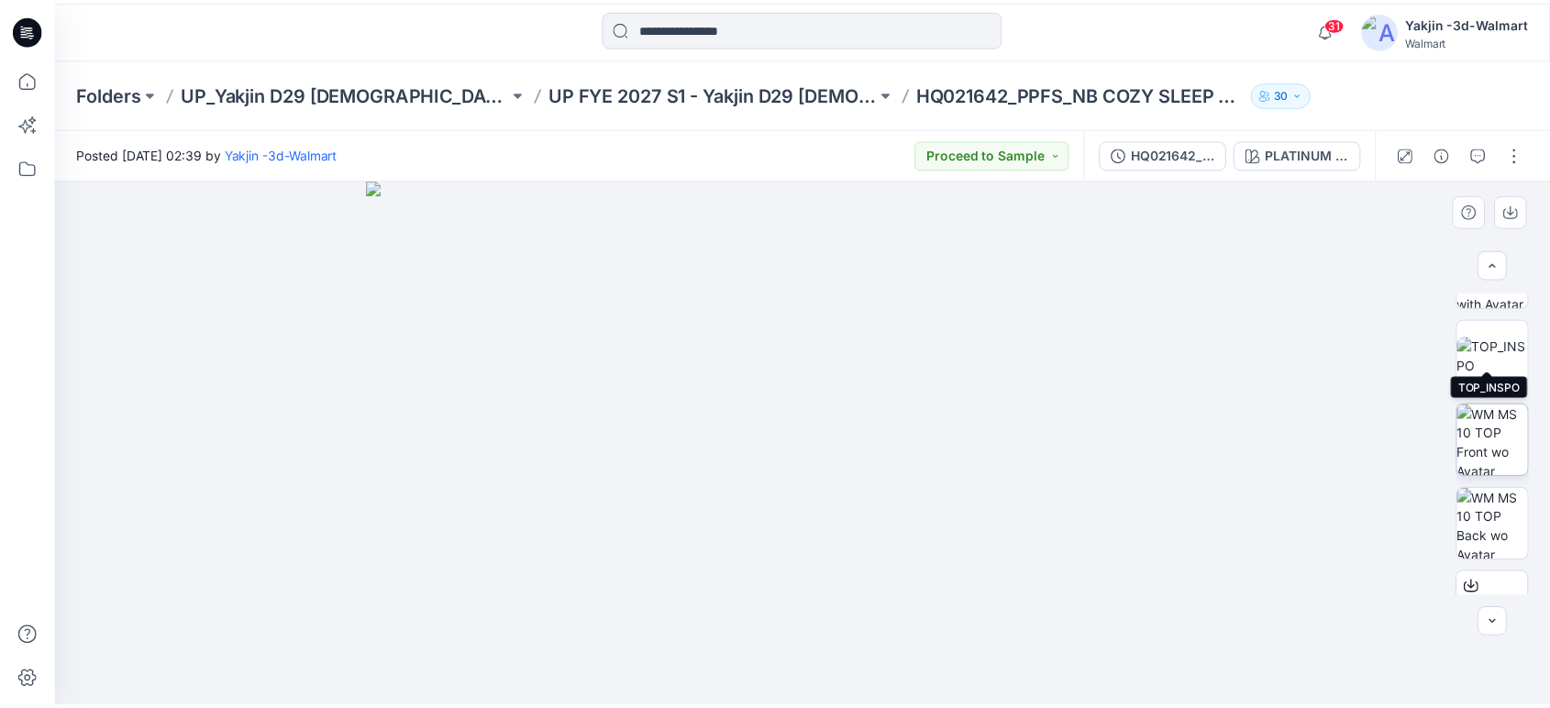
scroll to position [173, 0]
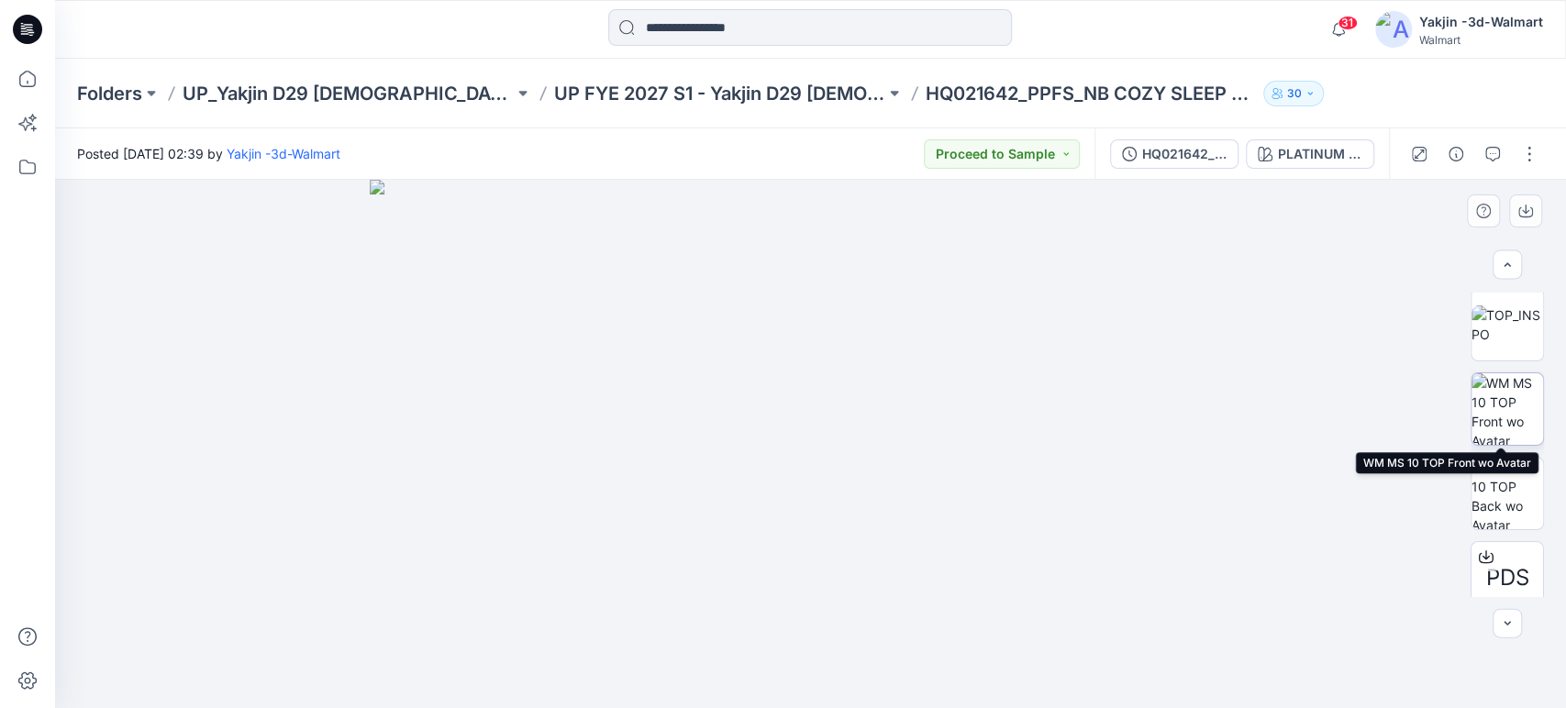
click at [1501, 405] on img at bounding box center [1507, 409] width 72 height 72
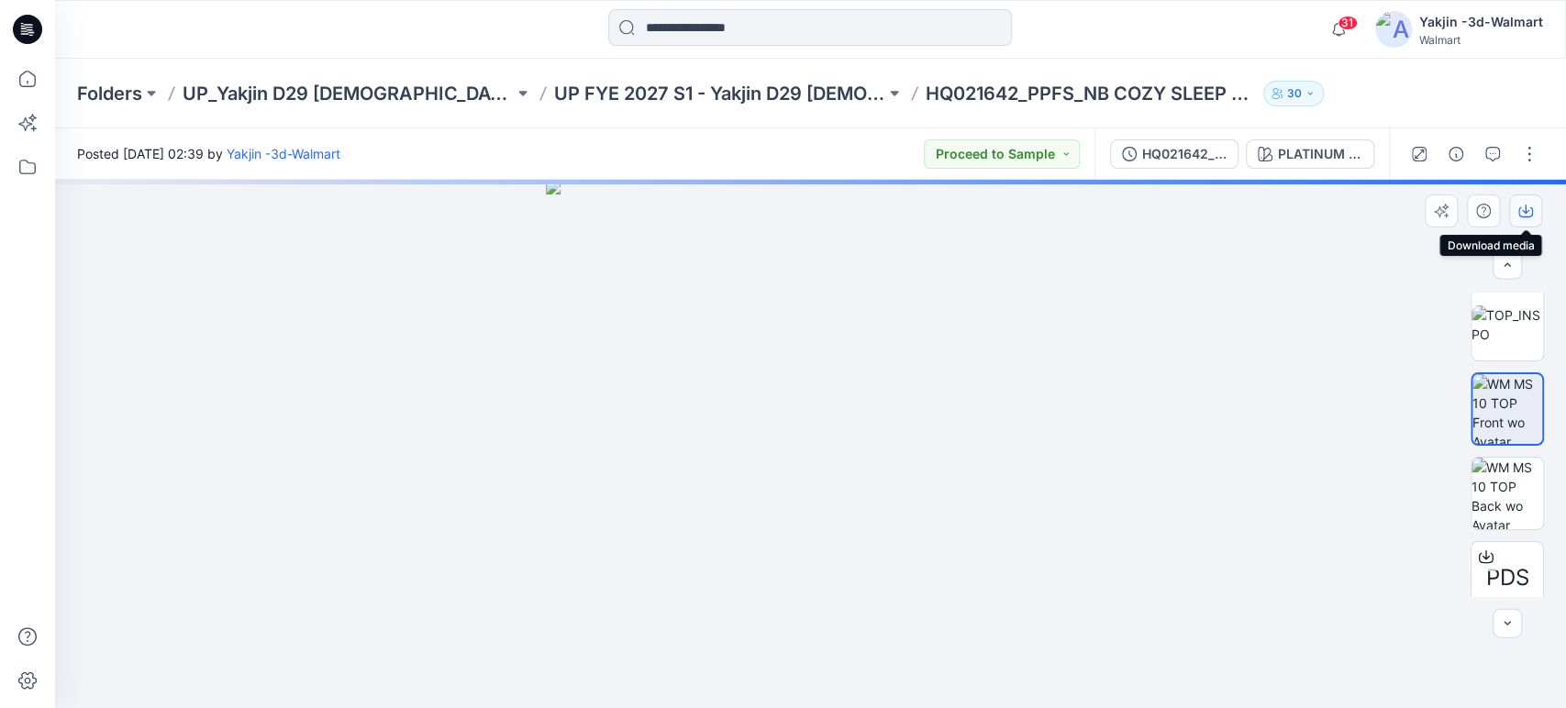
click at [1520, 211] on icon "button" at bounding box center [1525, 211] width 15 height 15
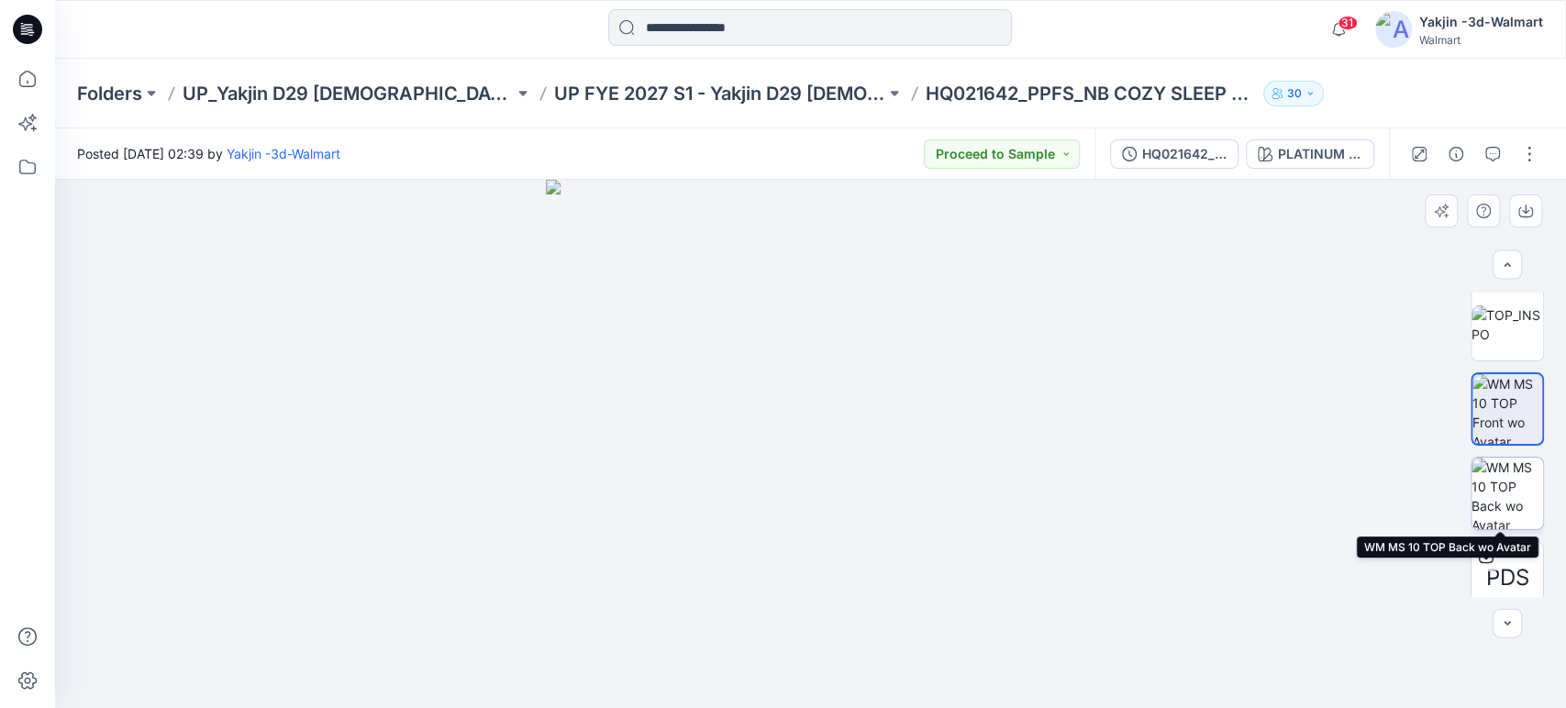
click at [1488, 471] on img at bounding box center [1507, 494] width 72 height 72
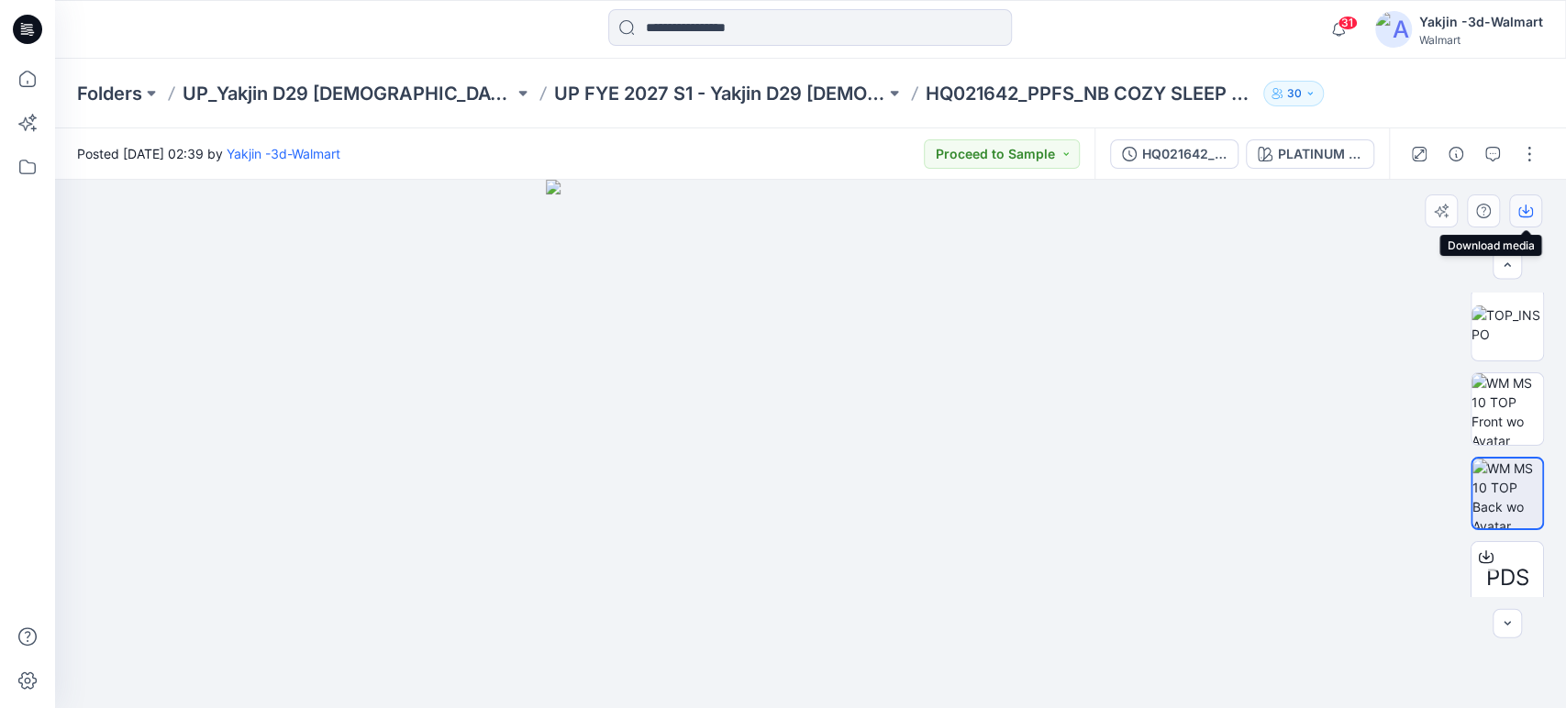
click at [1518, 208] on icon "button" at bounding box center [1525, 211] width 15 height 15
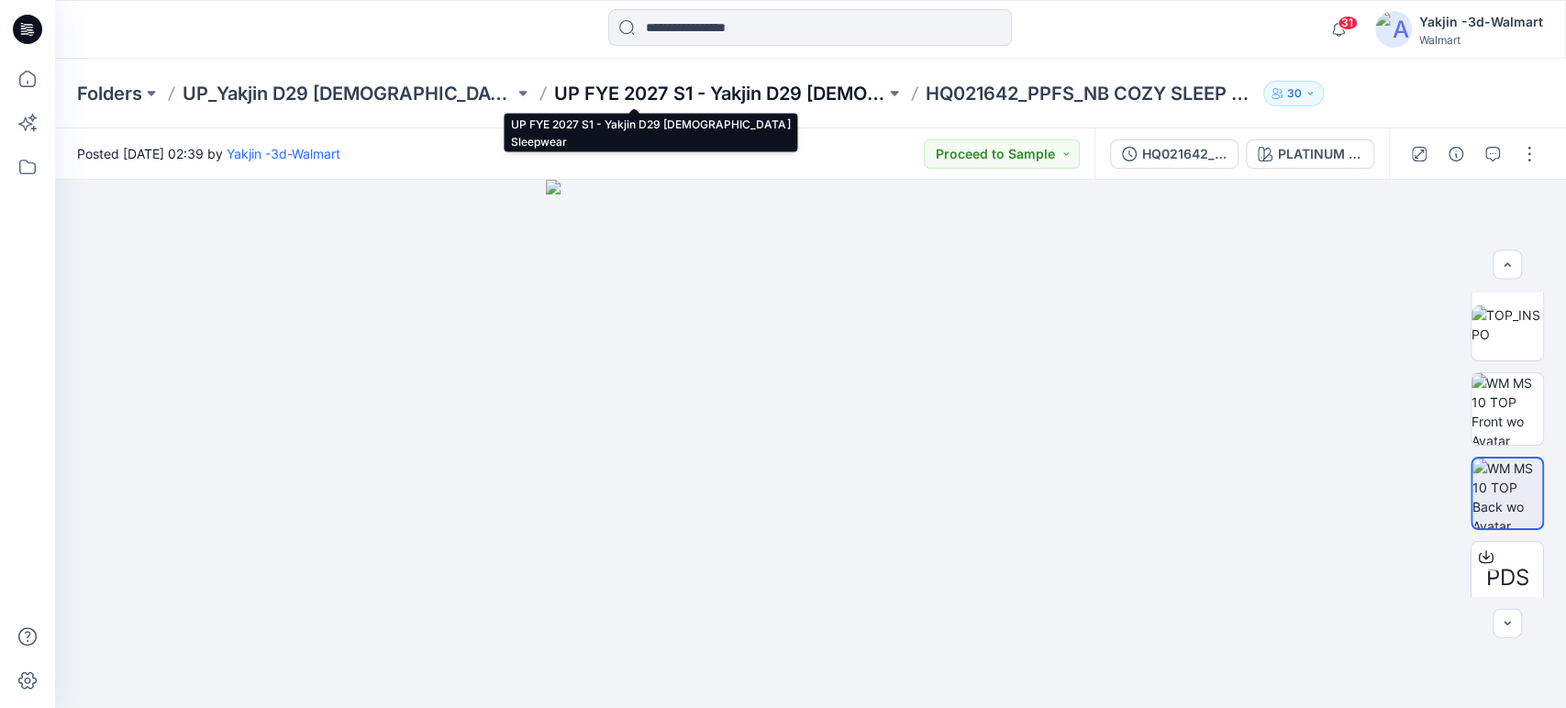
click at [691, 94] on p "UP FYE 2027 S1 - Yakjin D29 Ladies Sleepwear" at bounding box center [719, 94] width 331 height 26
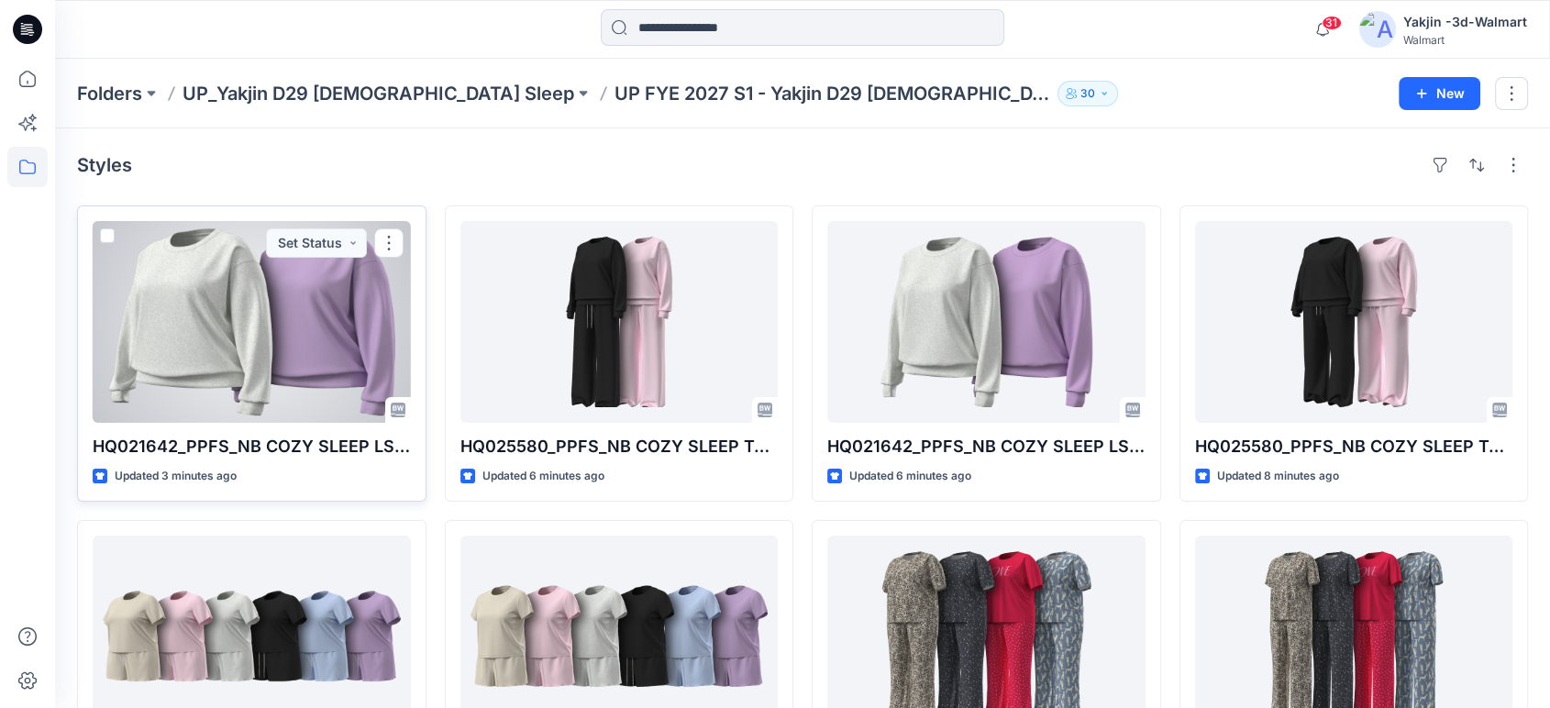
click at [330, 321] on div at bounding box center [252, 322] width 318 height 202
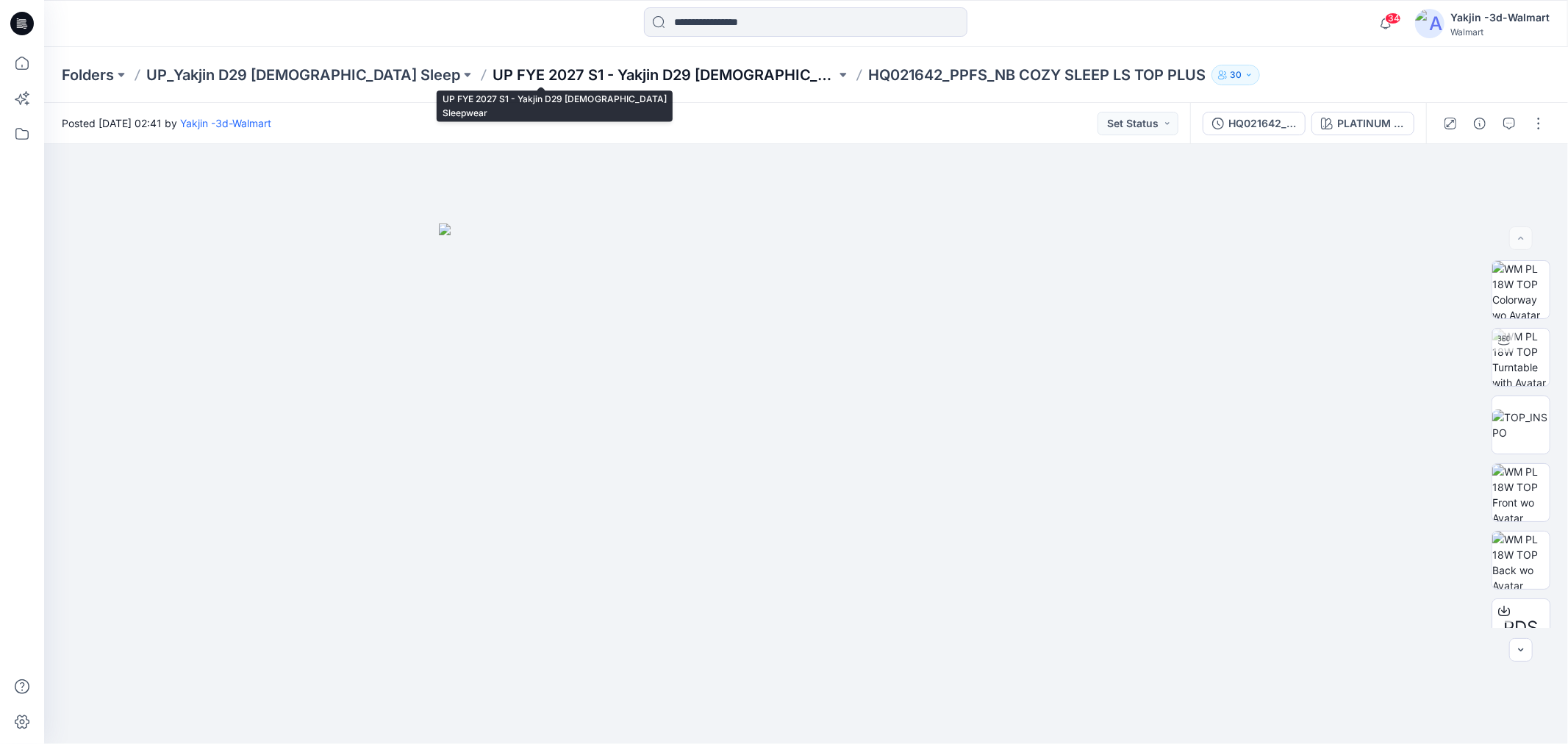
click at [635, 71] on p "UP FYE 2027 S1 - Yakjin D29 Ladies Sleepwear" at bounding box center [665, 75] width 343 height 21
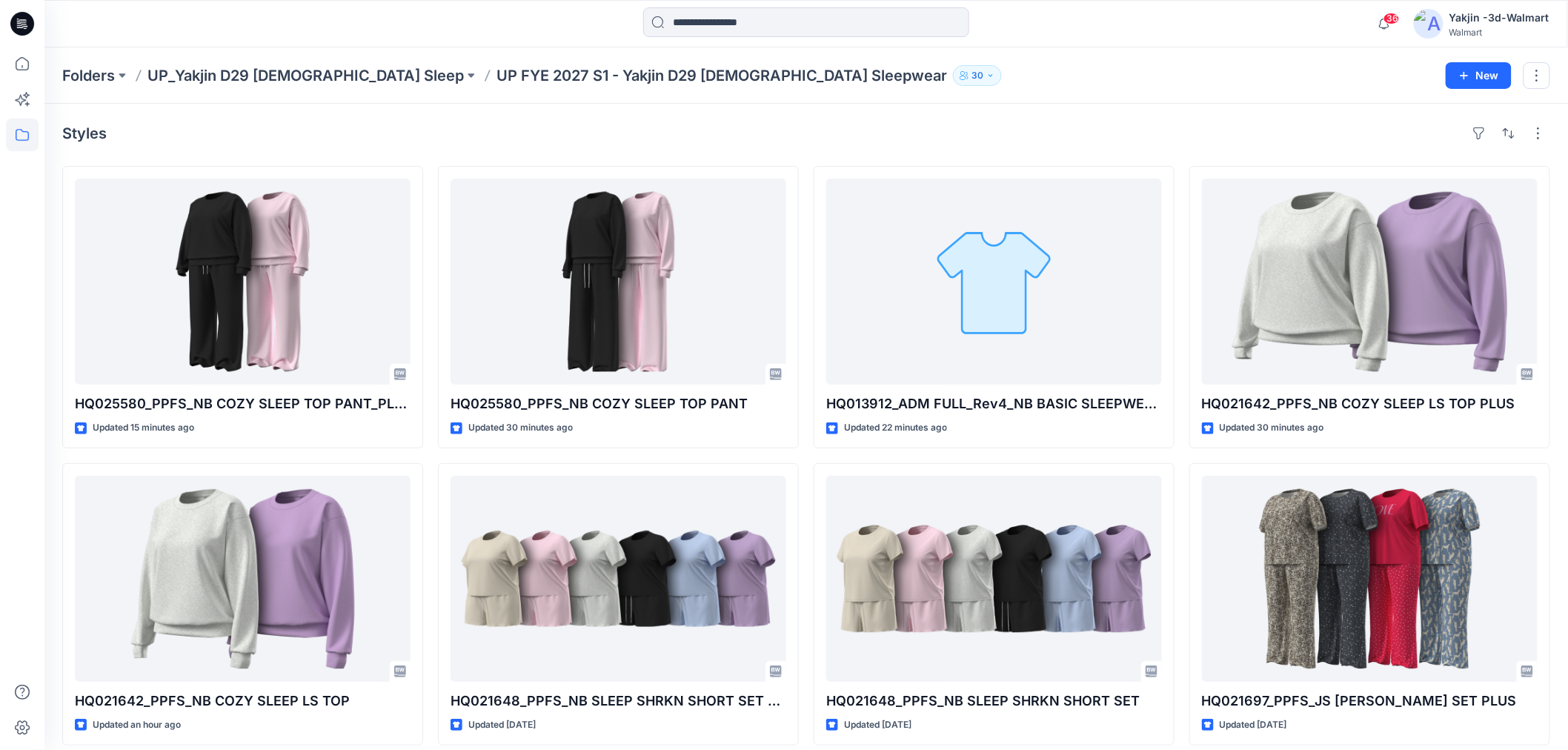
click at [246, 85] on div "Folders UP_Yakjin D29 Ladies Sleep UP FYE 2027 S1 - Yakjin D29 Ladies Sleepwear…" at bounding box center [806, 76] width 1524 height 57
click at [497, 74] on p "UP FYE 2027 S1 - Yakjin D29 Ladies Sleepwear" at bounding box center [722, 76] width 451 height 21
click at [280, 63] on div "Folders UP_Yakjin D29 Ladies Sleep UP FYE 2027 S1 - Yakjin D29 Ladies Sleepwear…" at bounding box center [806, 76] width 1524 height 57
click at [286, 70] on p "UP_Yakjin D29 Ladies Sleep" at bounding box center [306, 76] width 317 height 21
